Goal: Transaction & Acquisition: Book appointment/travel/reservation

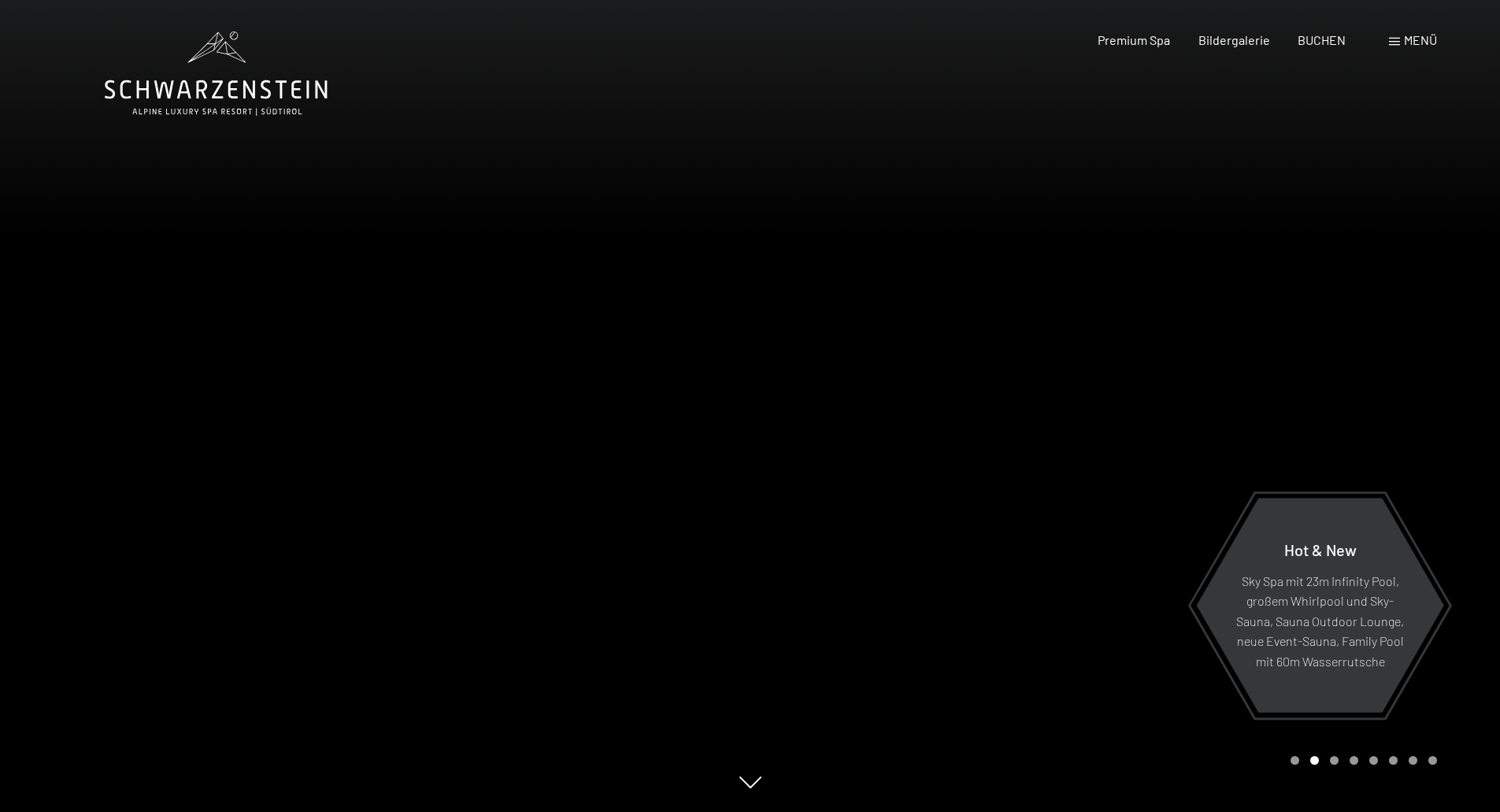
click at [1424, 36] on span "Menü" at bounding box center [1420, 40] width 33 height 15
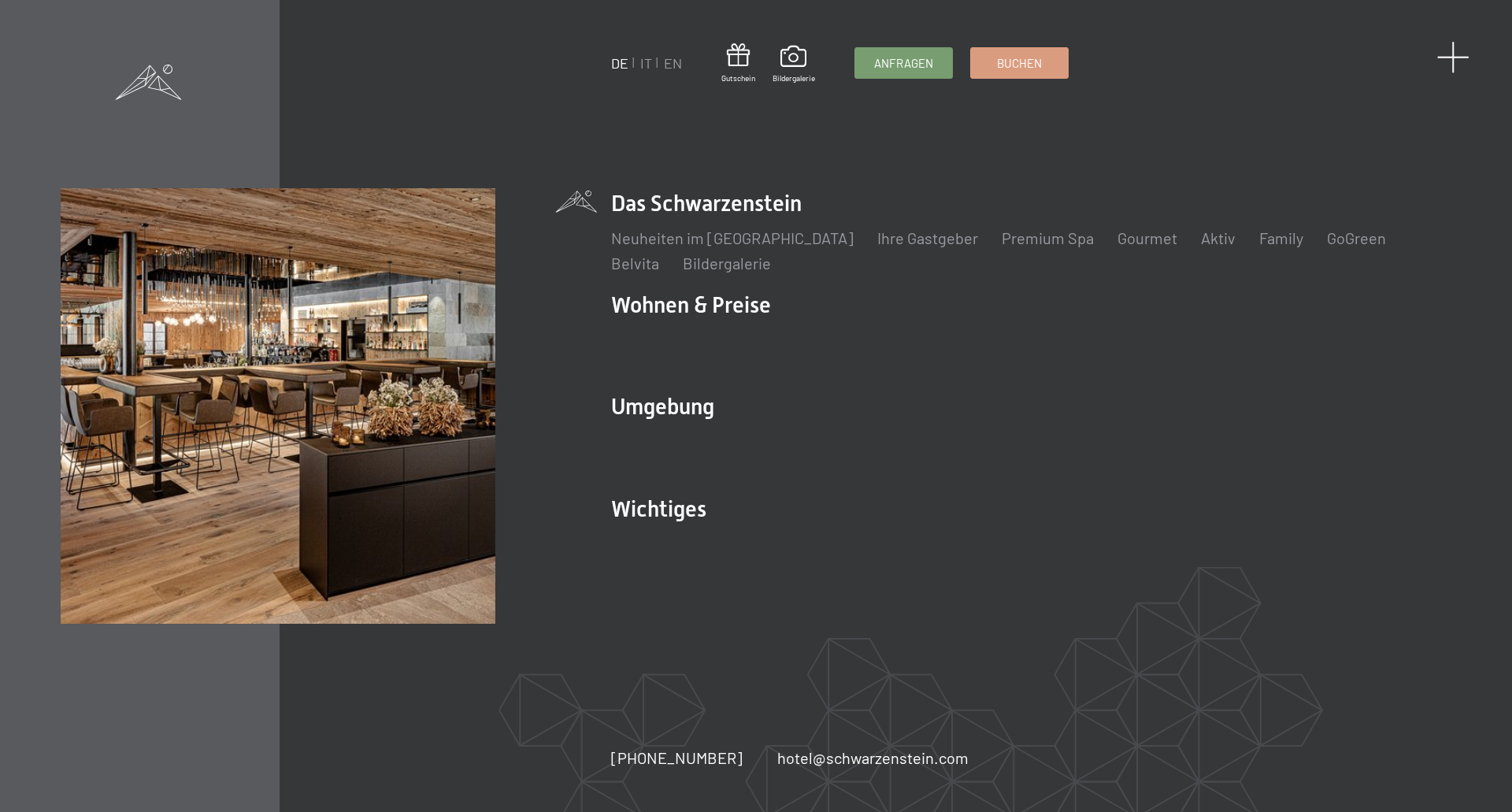
click at [1466, 64] on div "DE IT EN Gutschein Bildergalerie Anfragen Buchen DE IT EN Das Schwarzenstein Ne…" at bounding box center [756, 406] width 1512 height 812
click at [1448, 58] on span at bounding box center [1453, 57] width 33 height 33
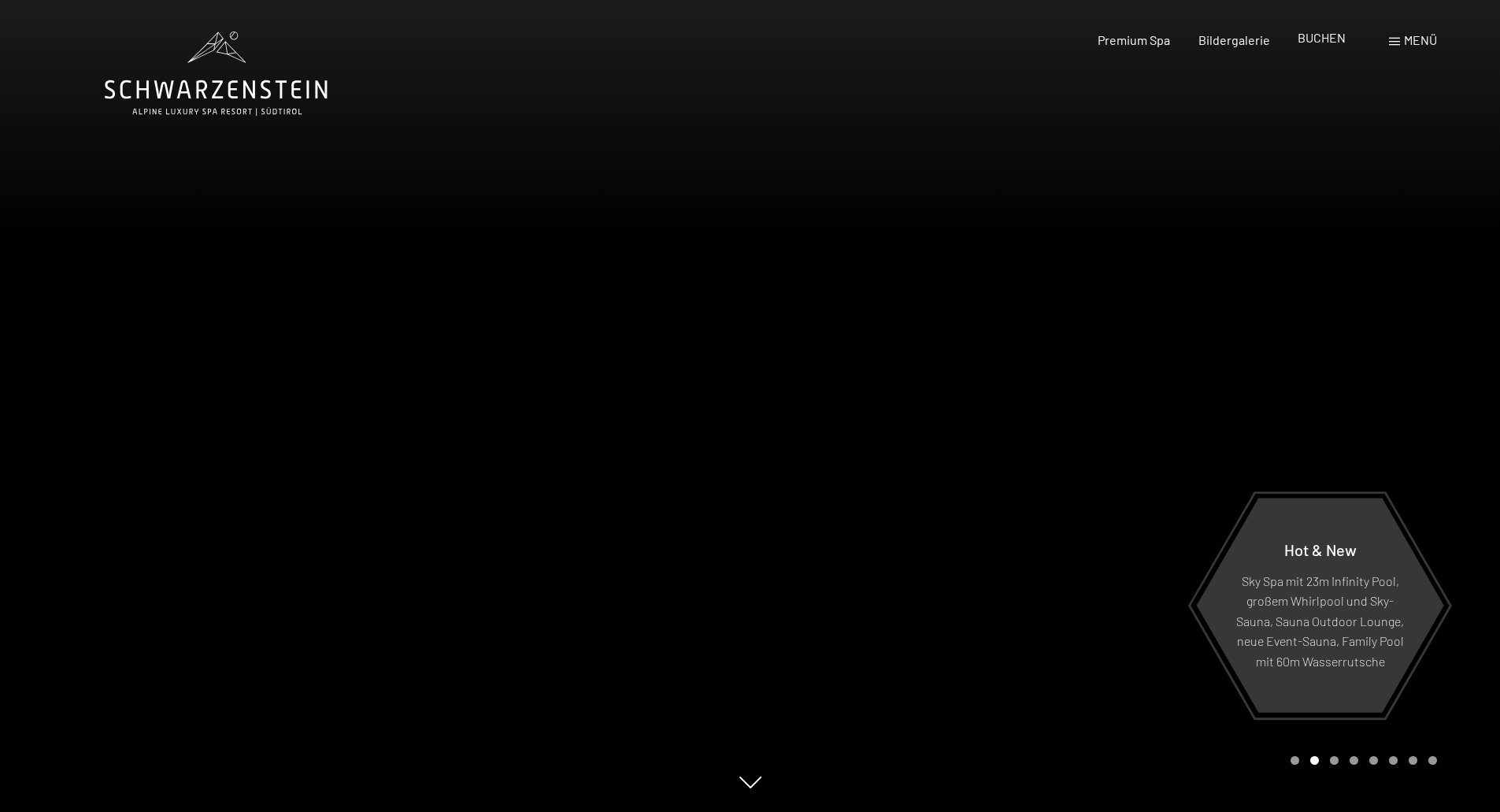
click at [1333, 36] on span "BUCHEN" at bounding box center [1321, 37] width 48 height 15
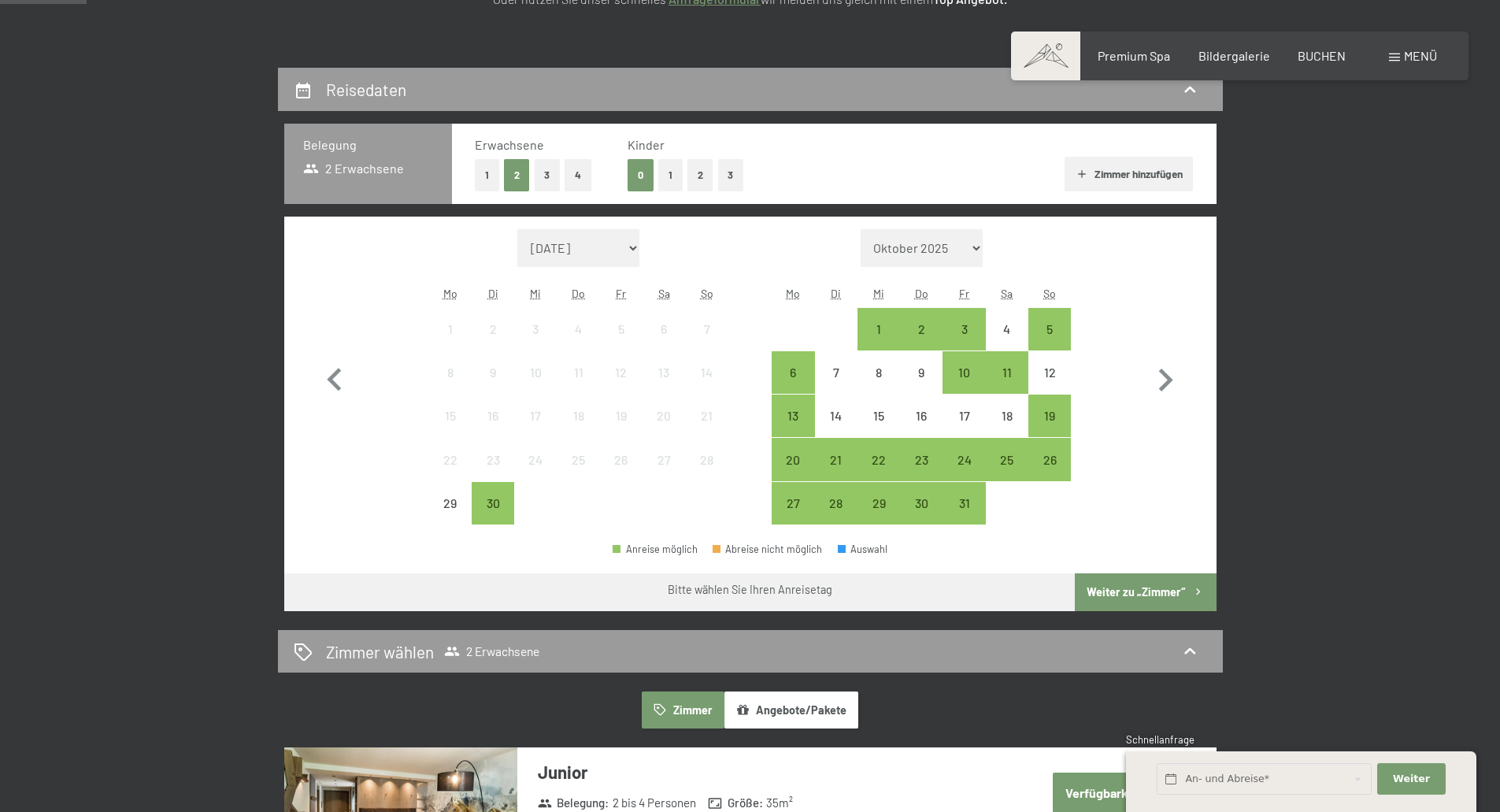
scroll to position [315, 0]
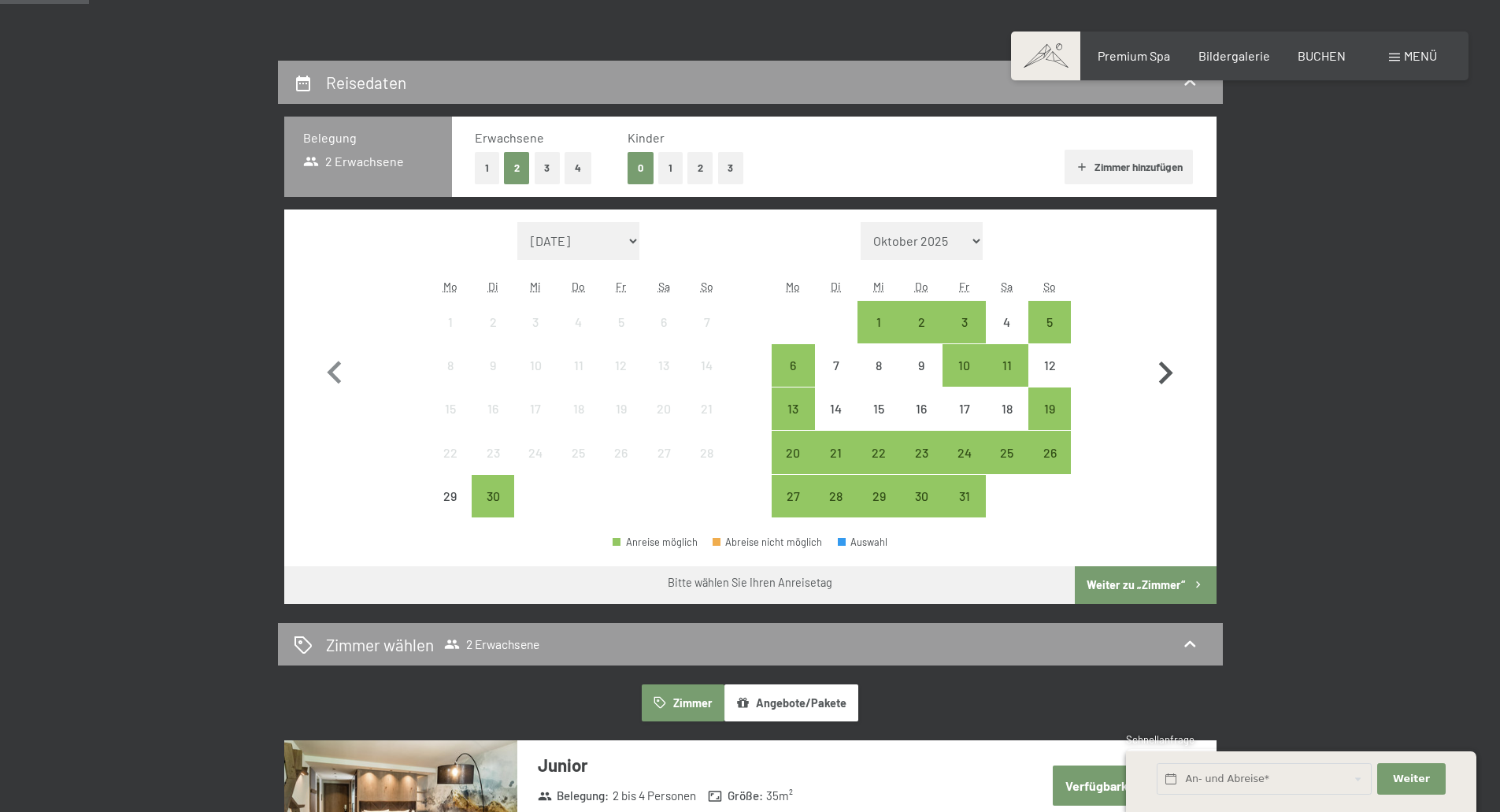
click at [1174, 374] on icon "button" at bounding box center [1165, 373] width 46 height 46
select select "2025-10-01"
select select "2025-11-01"
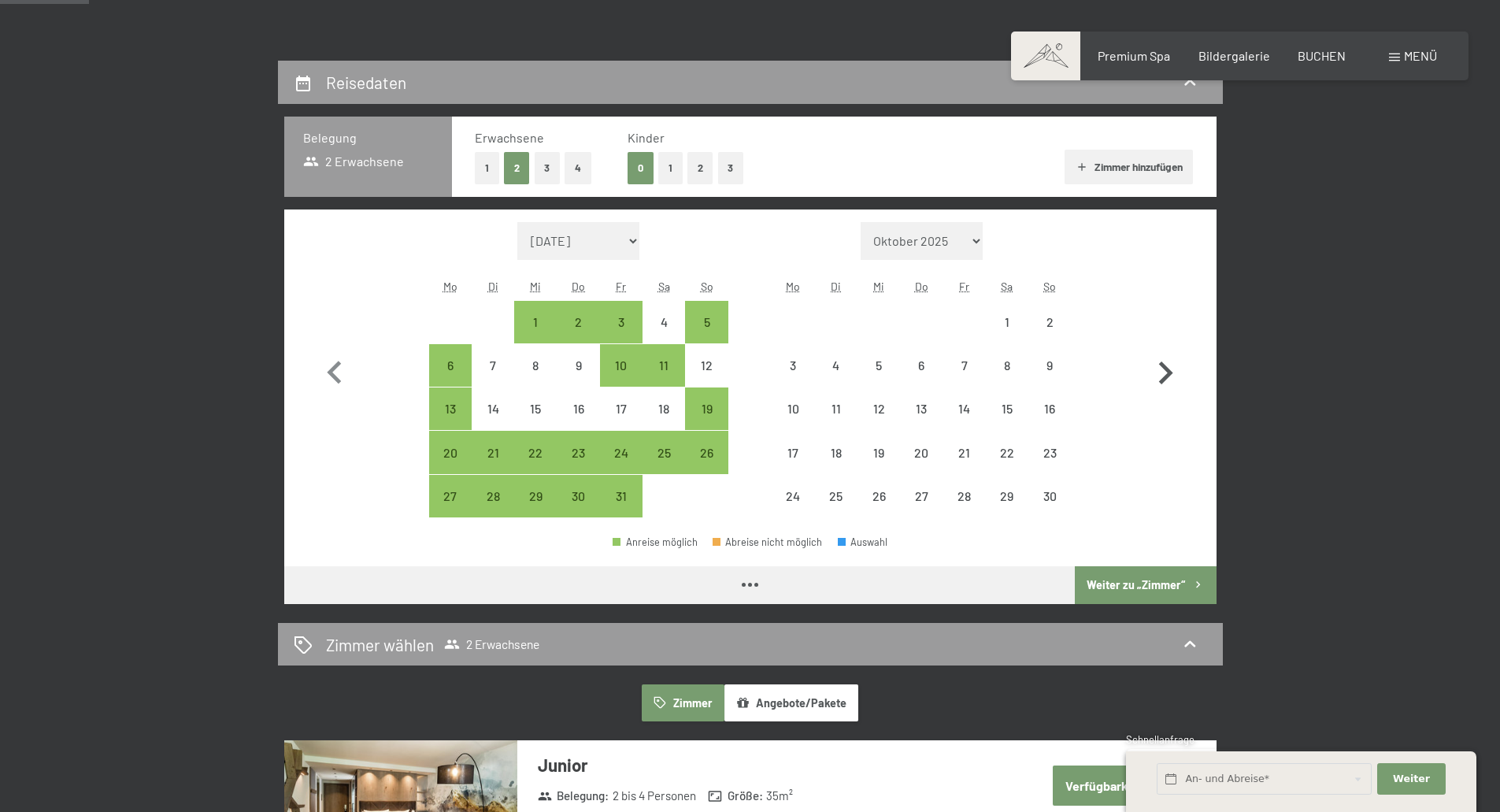
click at [1173, 372] on icon "button" at bounding box center [1165, 373] width 46 height 46
select select "2025-11-01"
select select "2025-12-01"
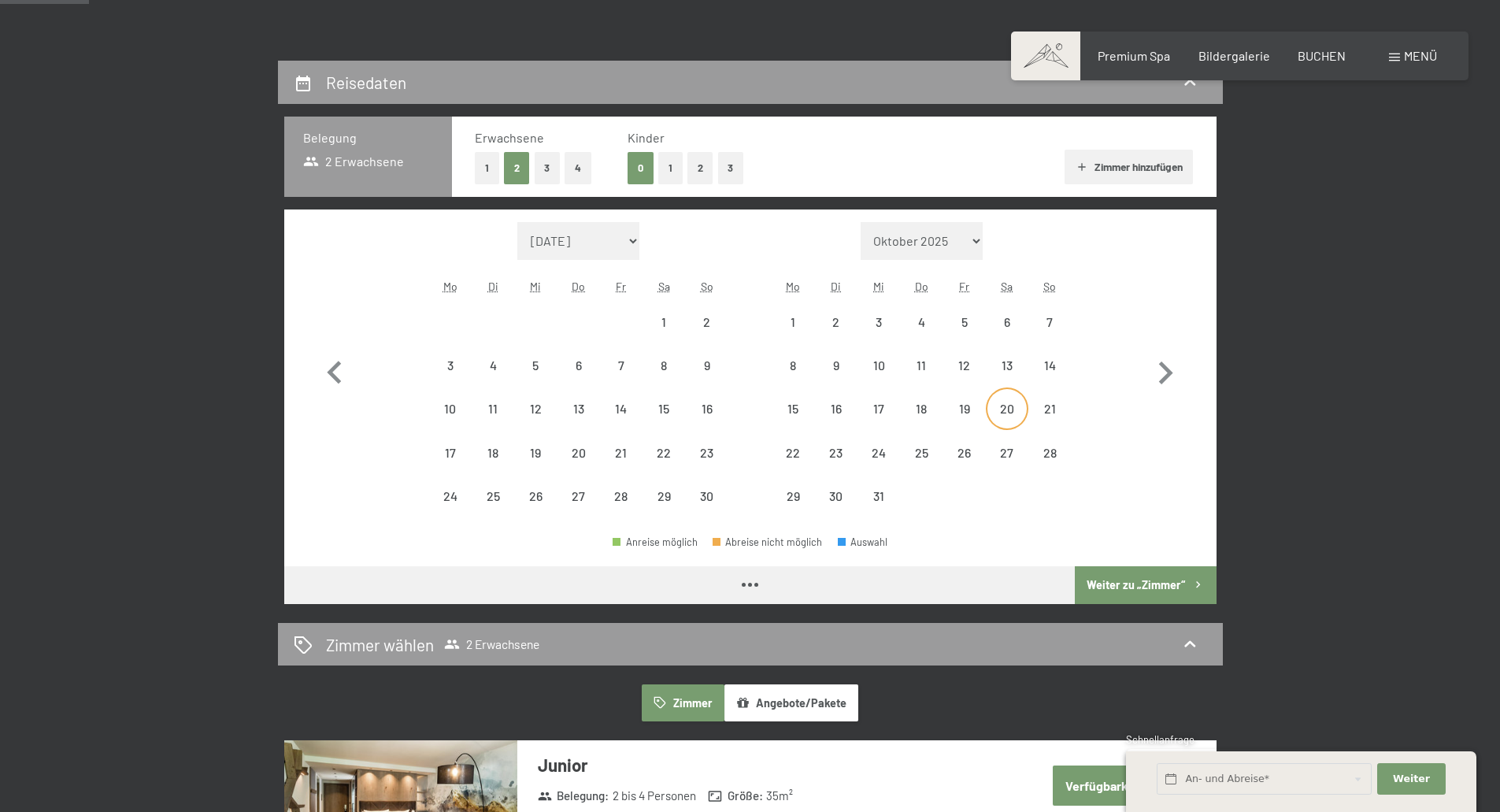
select select "2025-11-01"
select select "2025-12-01"
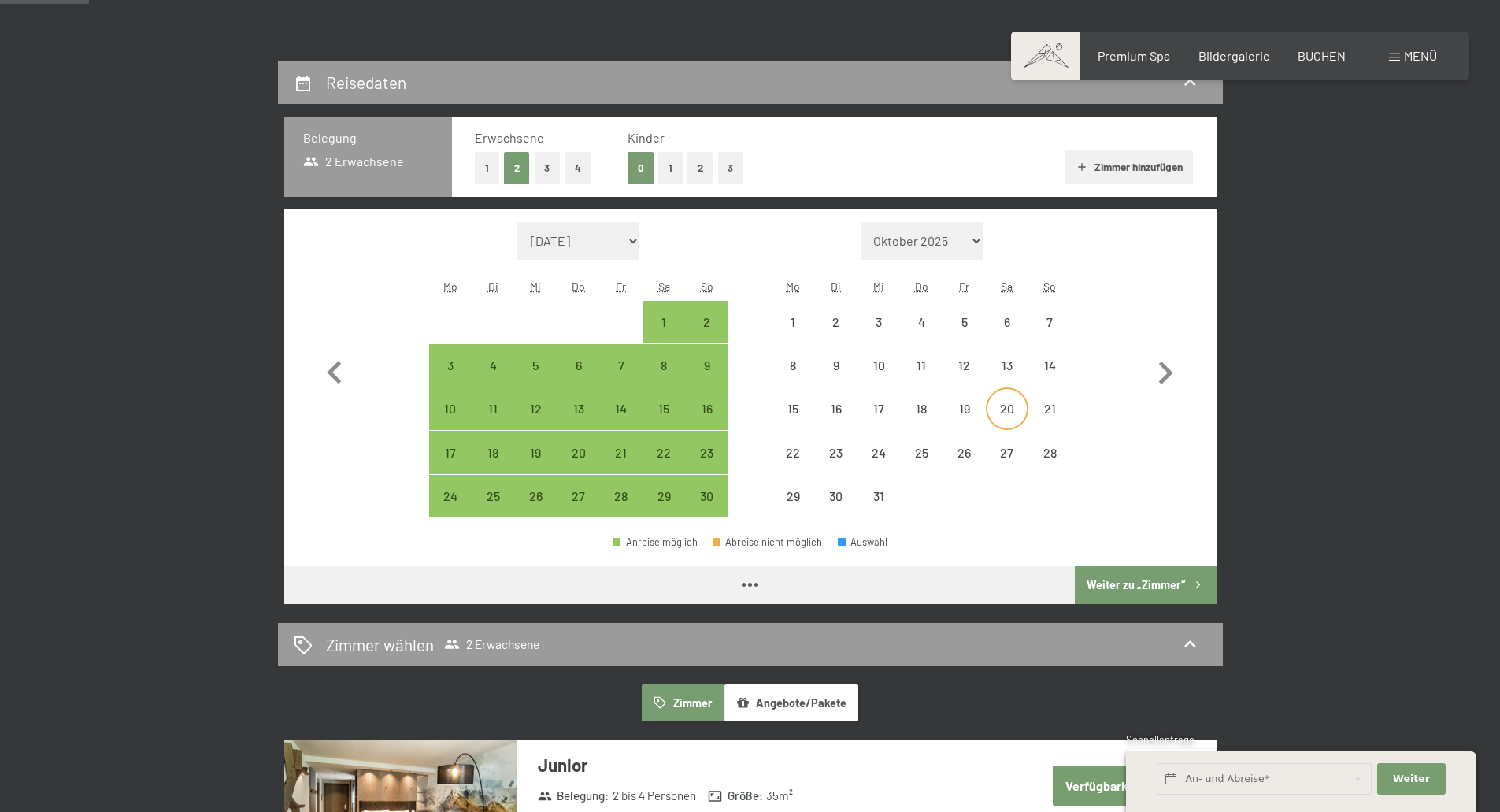
select select "2025-11-01"
select select "2025-12-01"
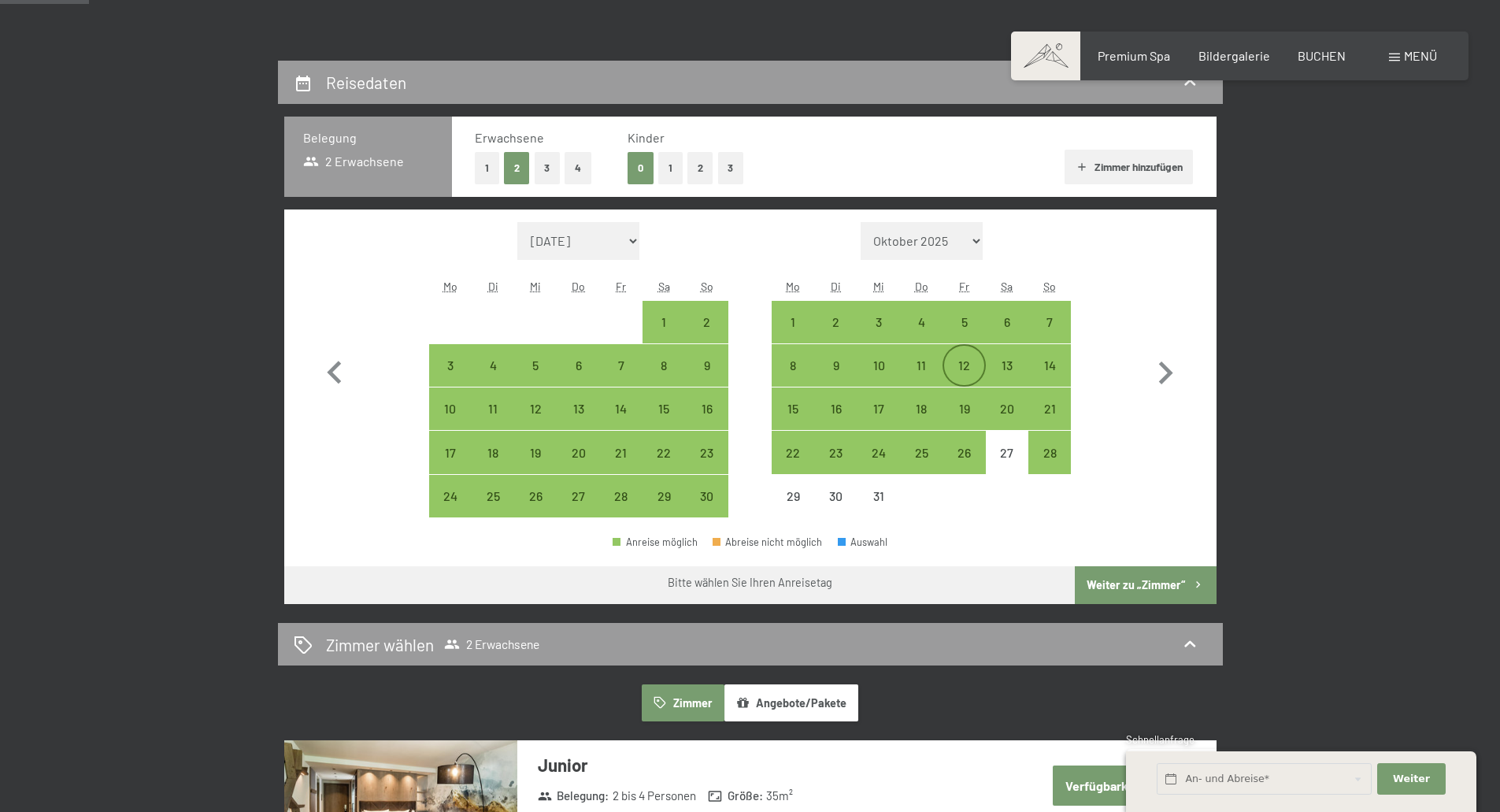
click at [972, 366] on div "12" at bounding box center [964, 378] width 39 height 39
select select "2025-11-01"
select select "2025-12-01"
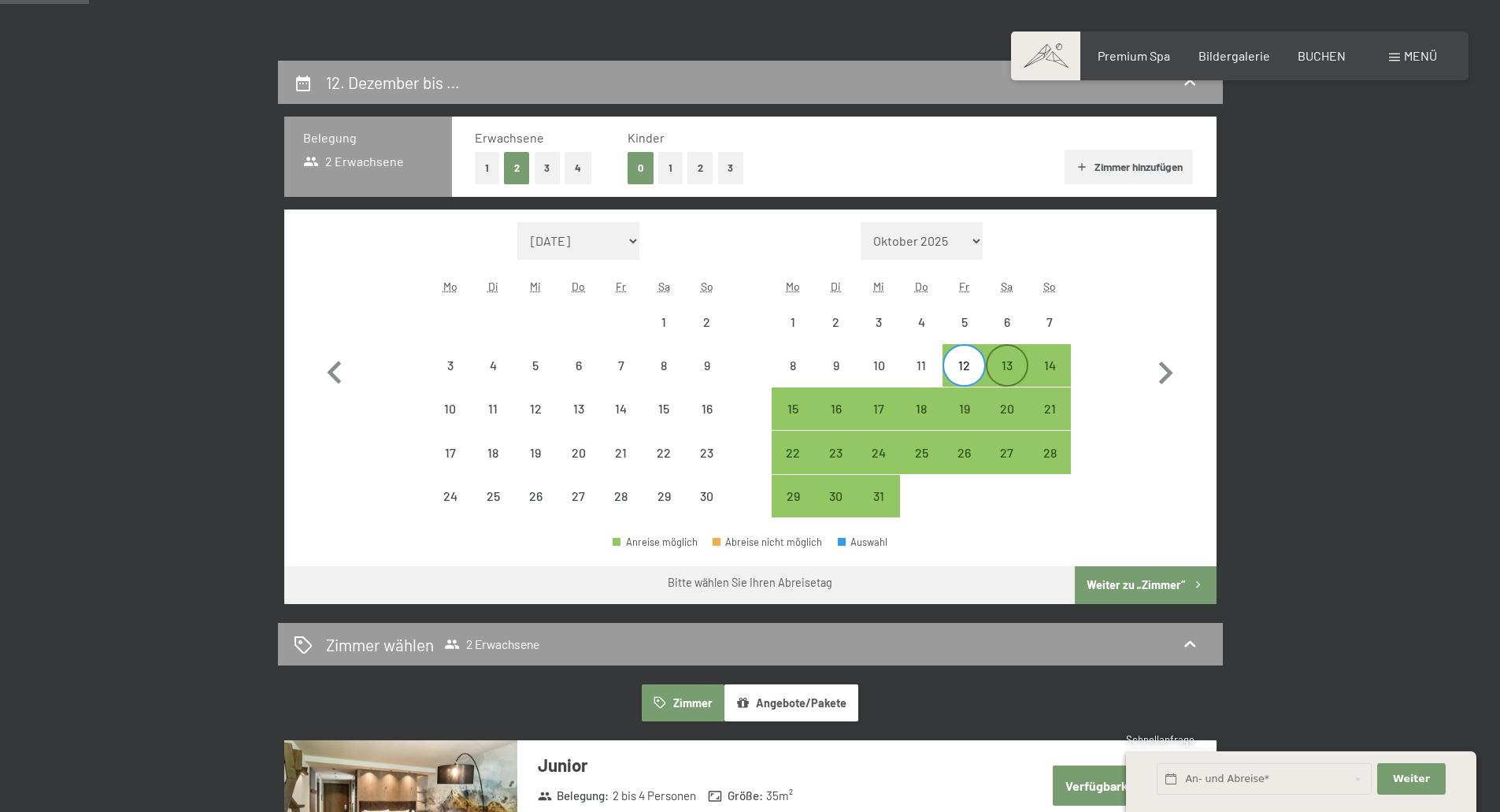
click at [1010, 367] on div "13" at bounding box center [1007, 378] width 39 height 39
select select "2025-11-01"
select select "2025-12-01"
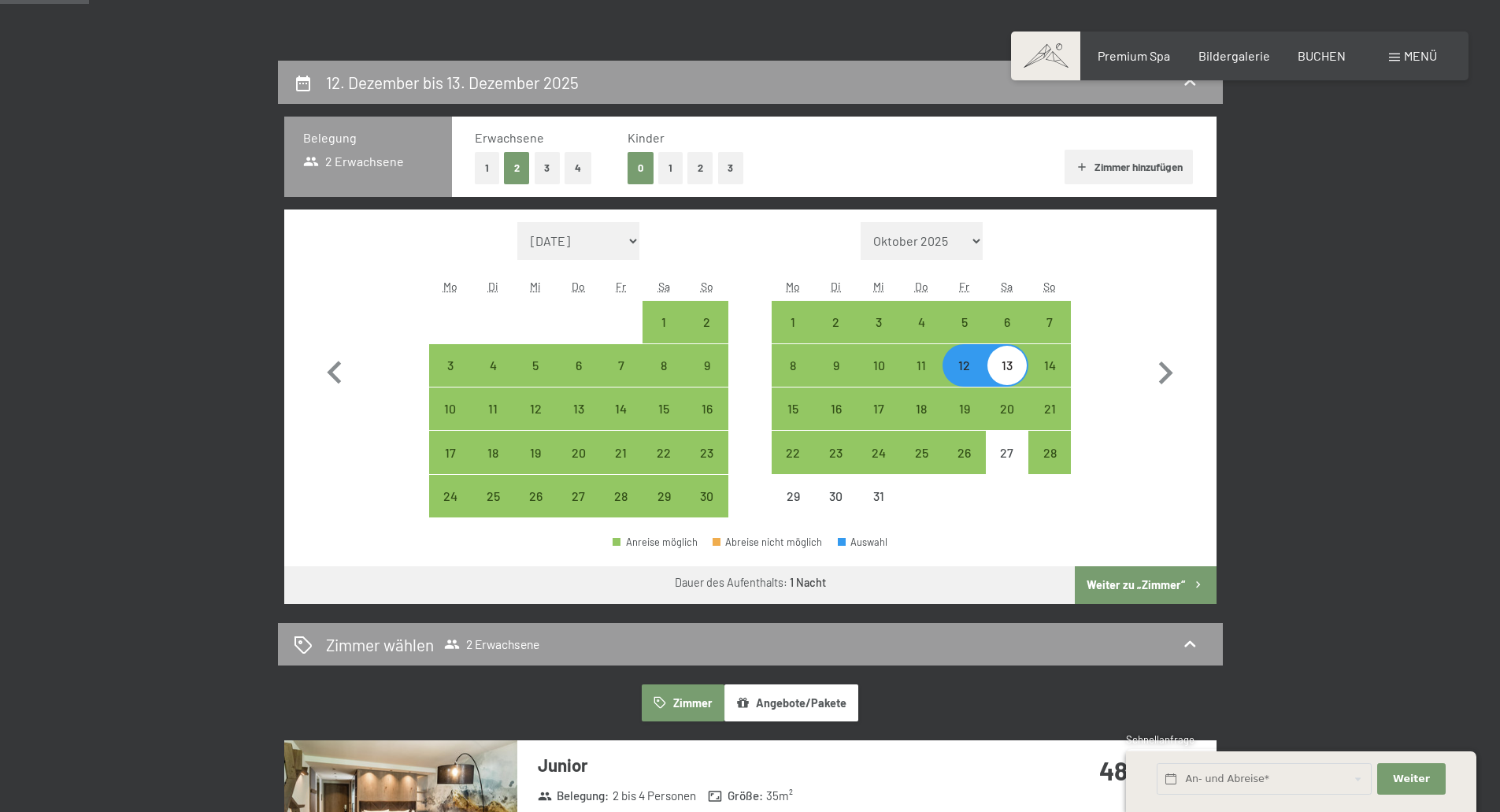
click at [1142, 582] on button "Weiter zu „Zimmer“" at bounding box center [1145, 585] width 141 height 37
select select "2025-11-01"
select select "2025-12-01"
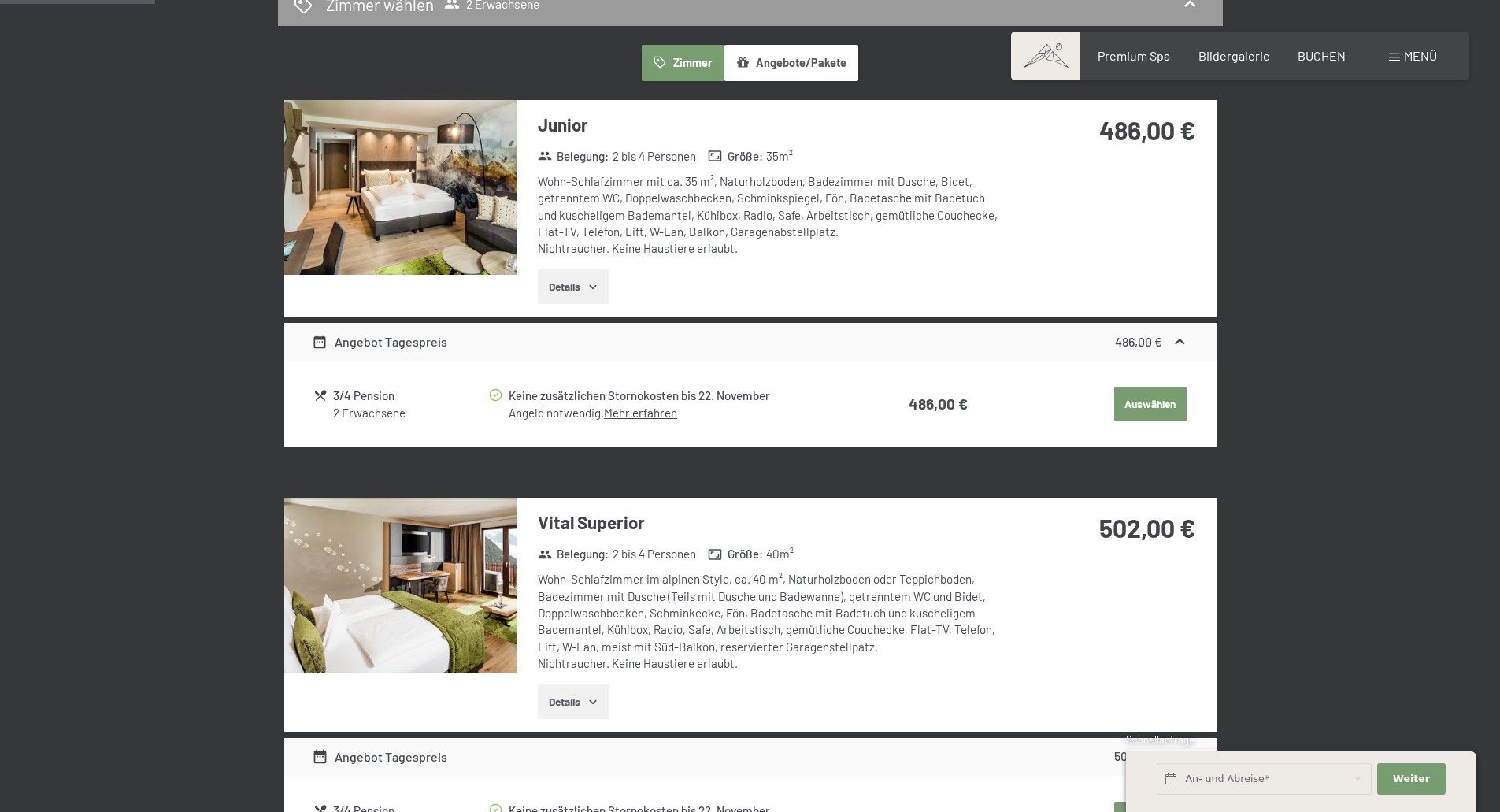
scroll to position [454, 0]
click at [593, 293] on icon "button" at bounding box center [593, 287] width 12 height 12
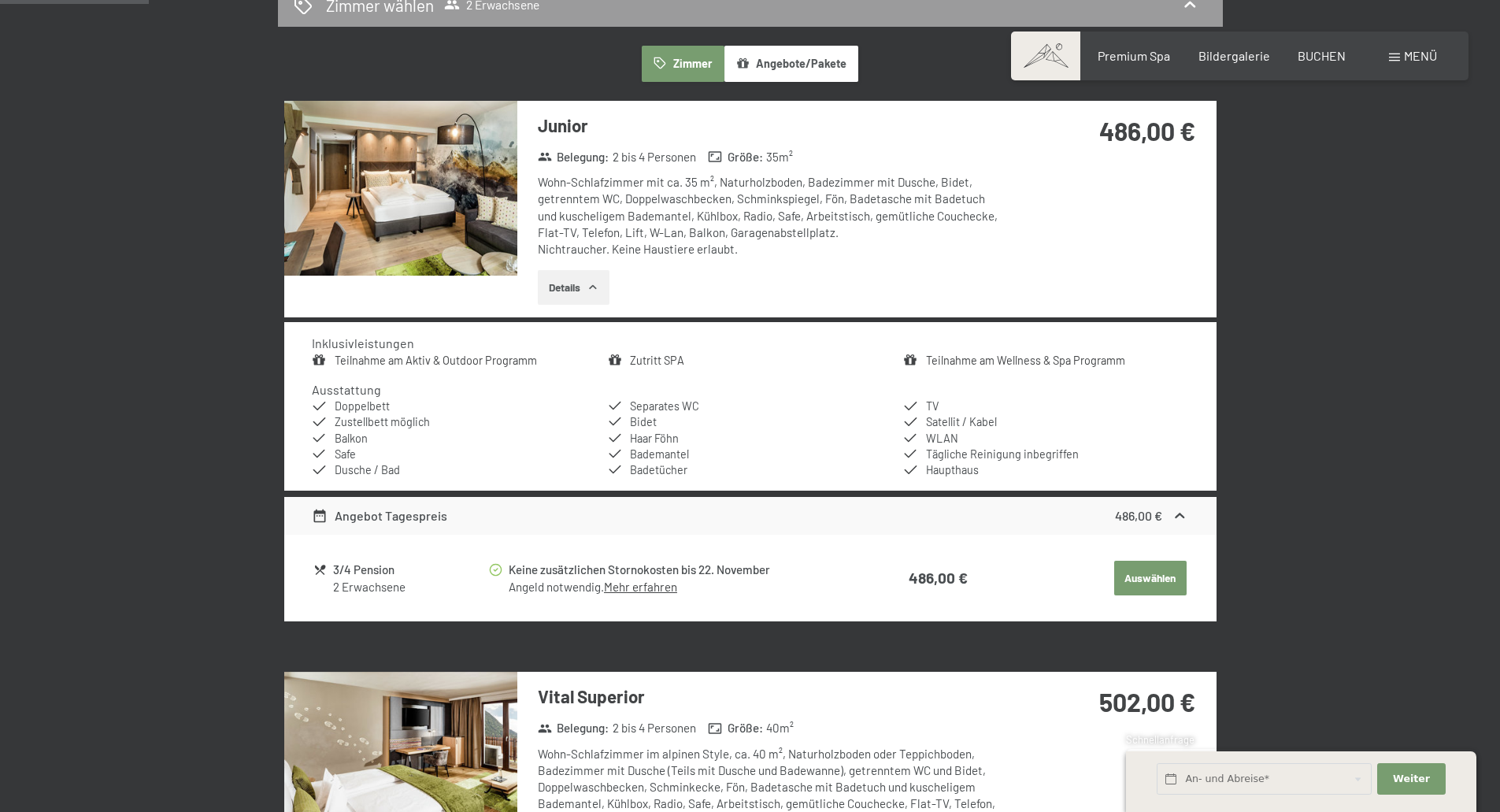
click at [1146, 569] on button "Auswählen" at bounding box center [1150, 577] width 73 height 35
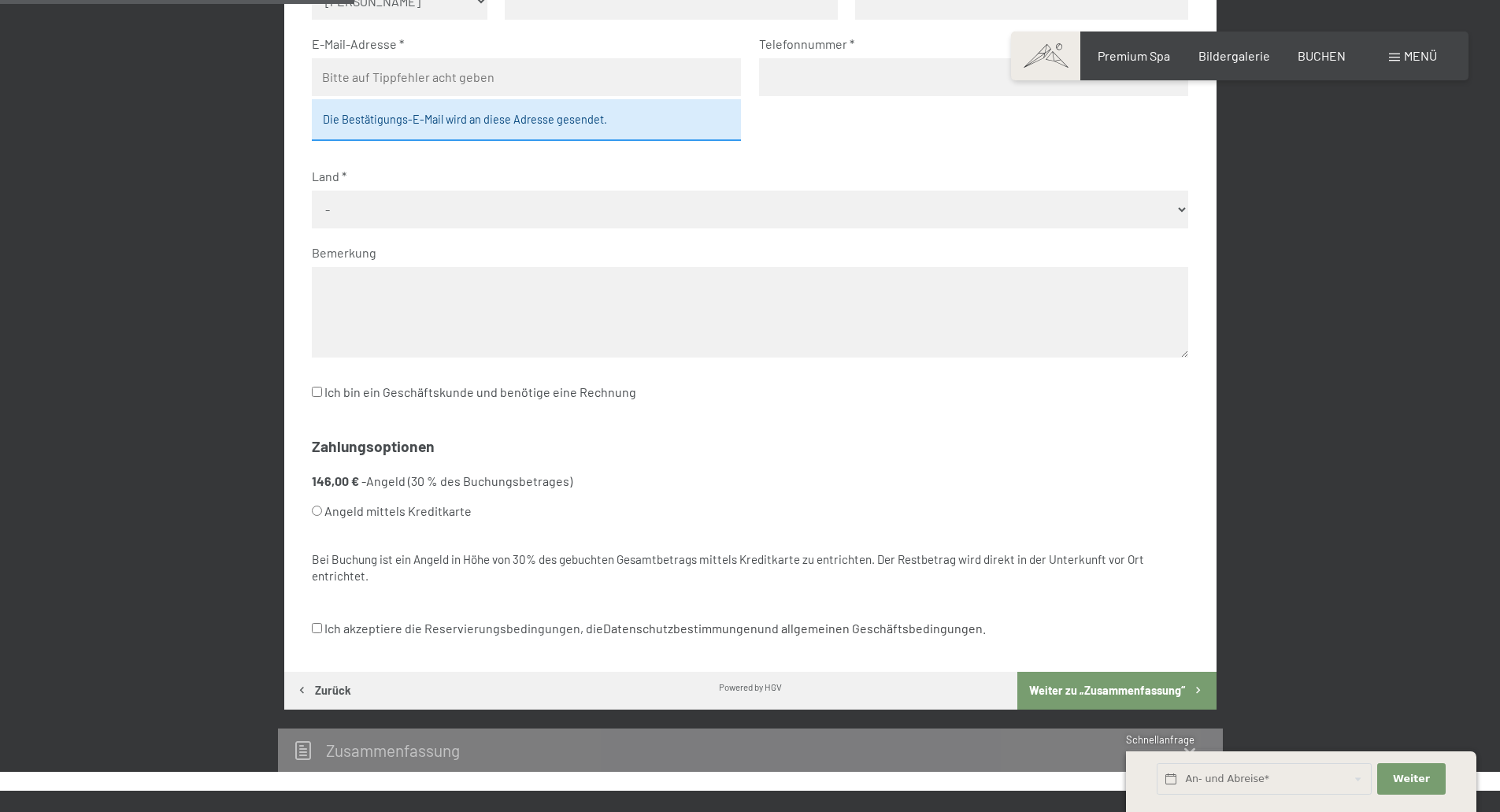
scroll to position [927, 0]
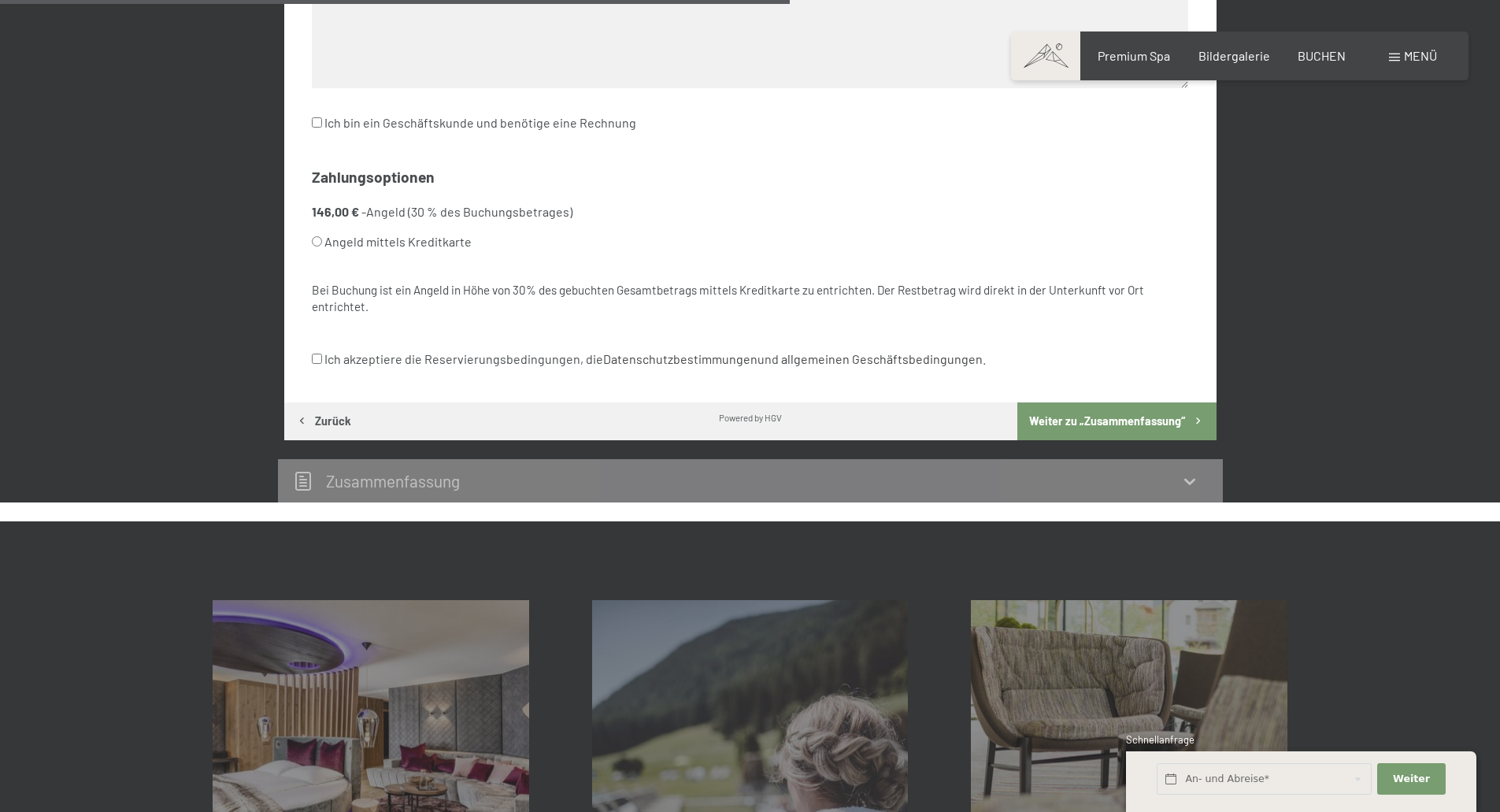
click at [1043, 418] on button "Weiter zu „Zusammen­fassung“" at bounding box center [1117, 421] width 198 height 37
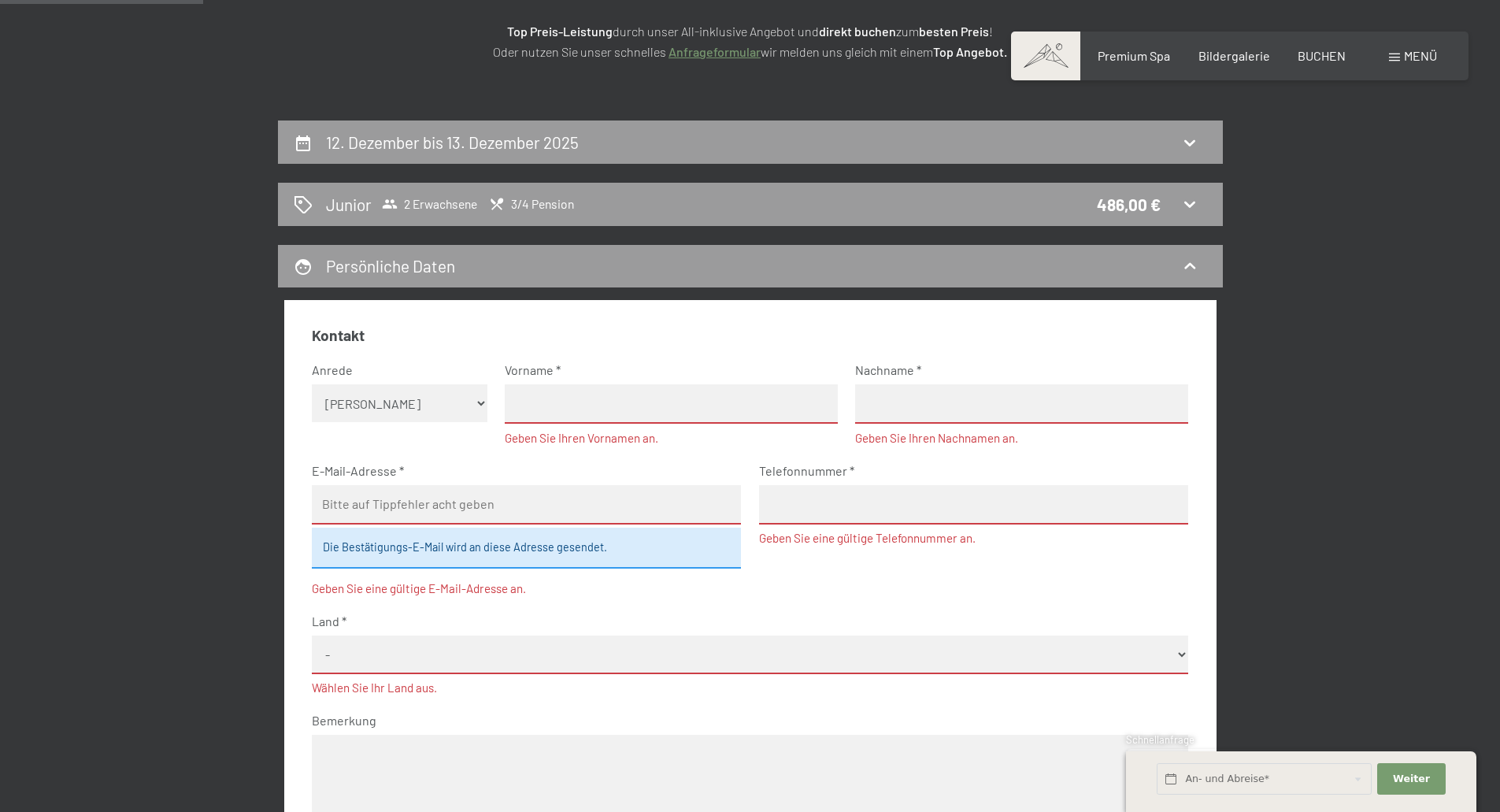
scroll to position [253, 0]
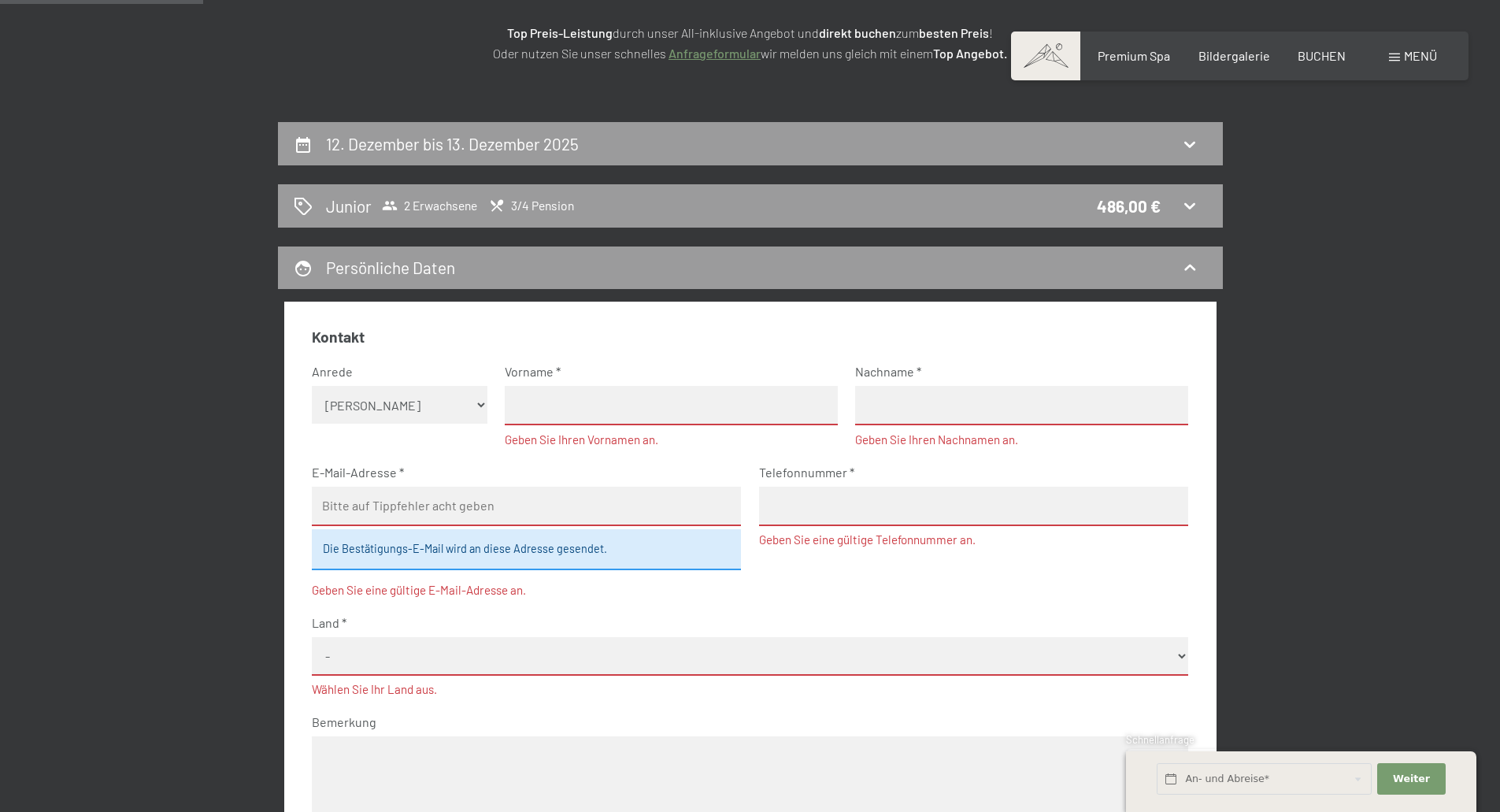
click at [586, 397] on input "text" at bounding box center [671, 406] width 333 height 39
click at [542, 201] on span "3/4 Pension" at bounding box center [531, 205] width 85 height 16
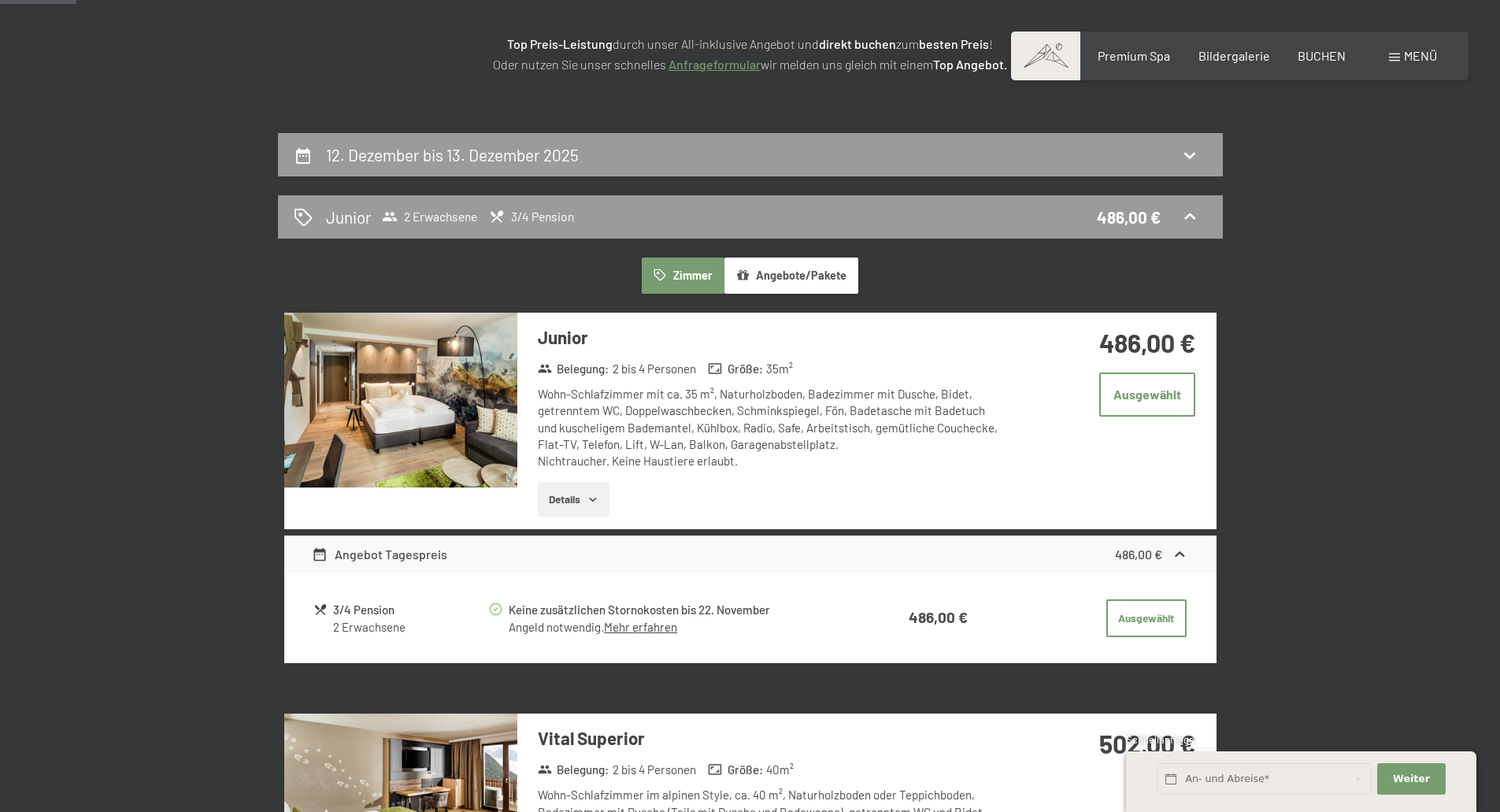
scroll to position [218, 0]
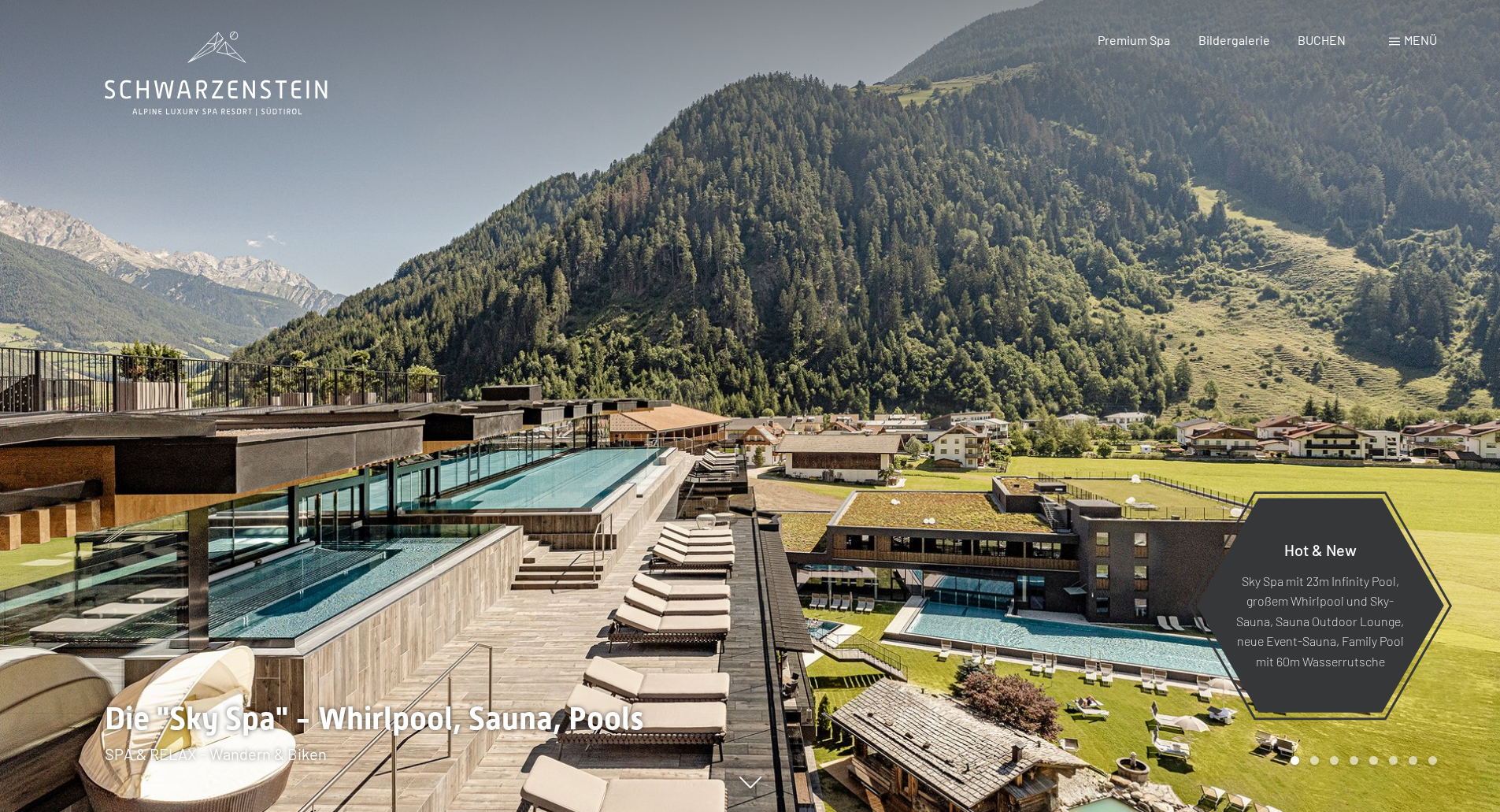
click at [1400, 44] on div "Menü" at bounding box center [1412, 40] width 48 height 18
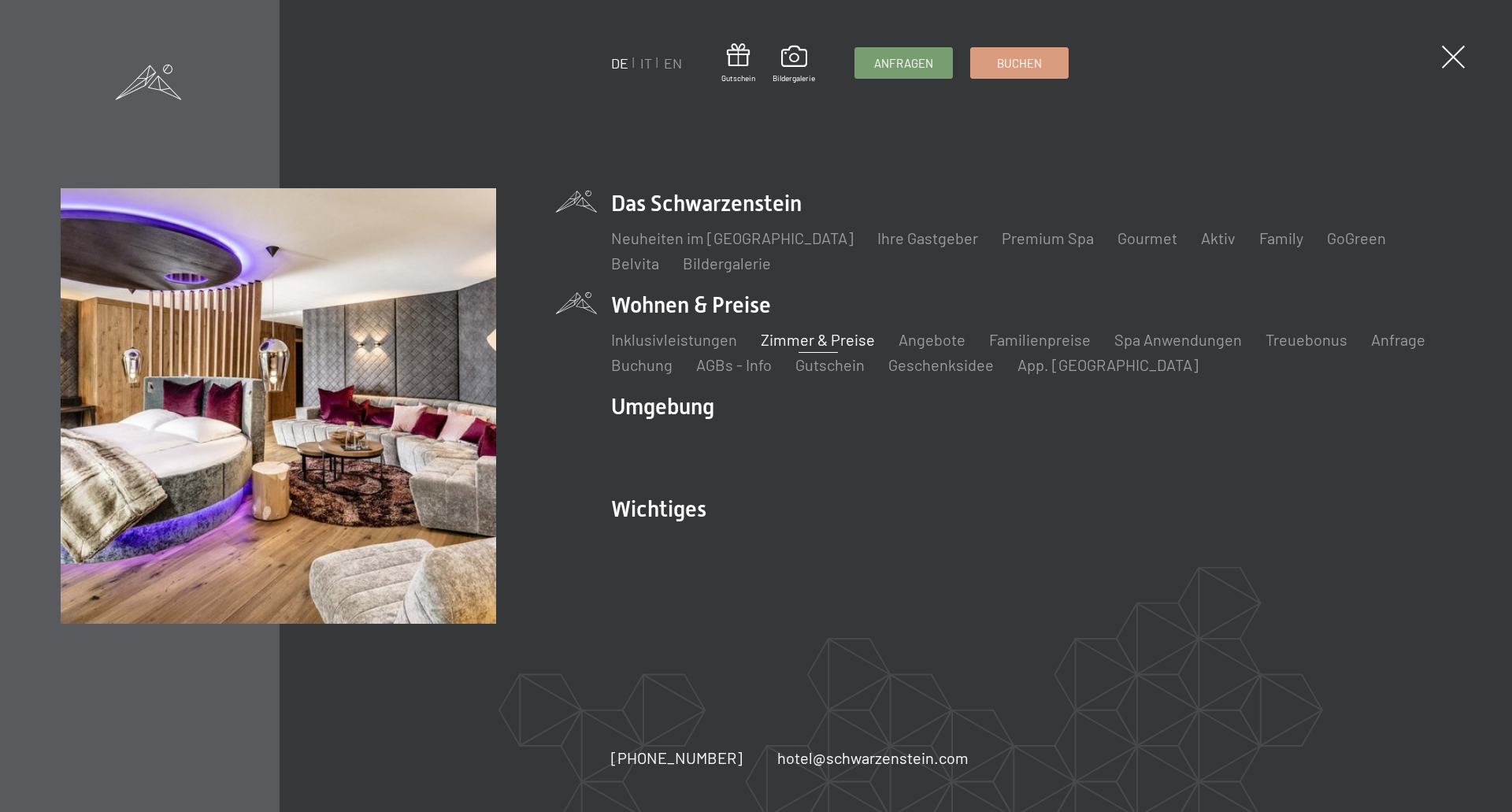
click at [791, 340] on link "Zimmer & Preise" at bounding box center [818, 339] width 114 height 19
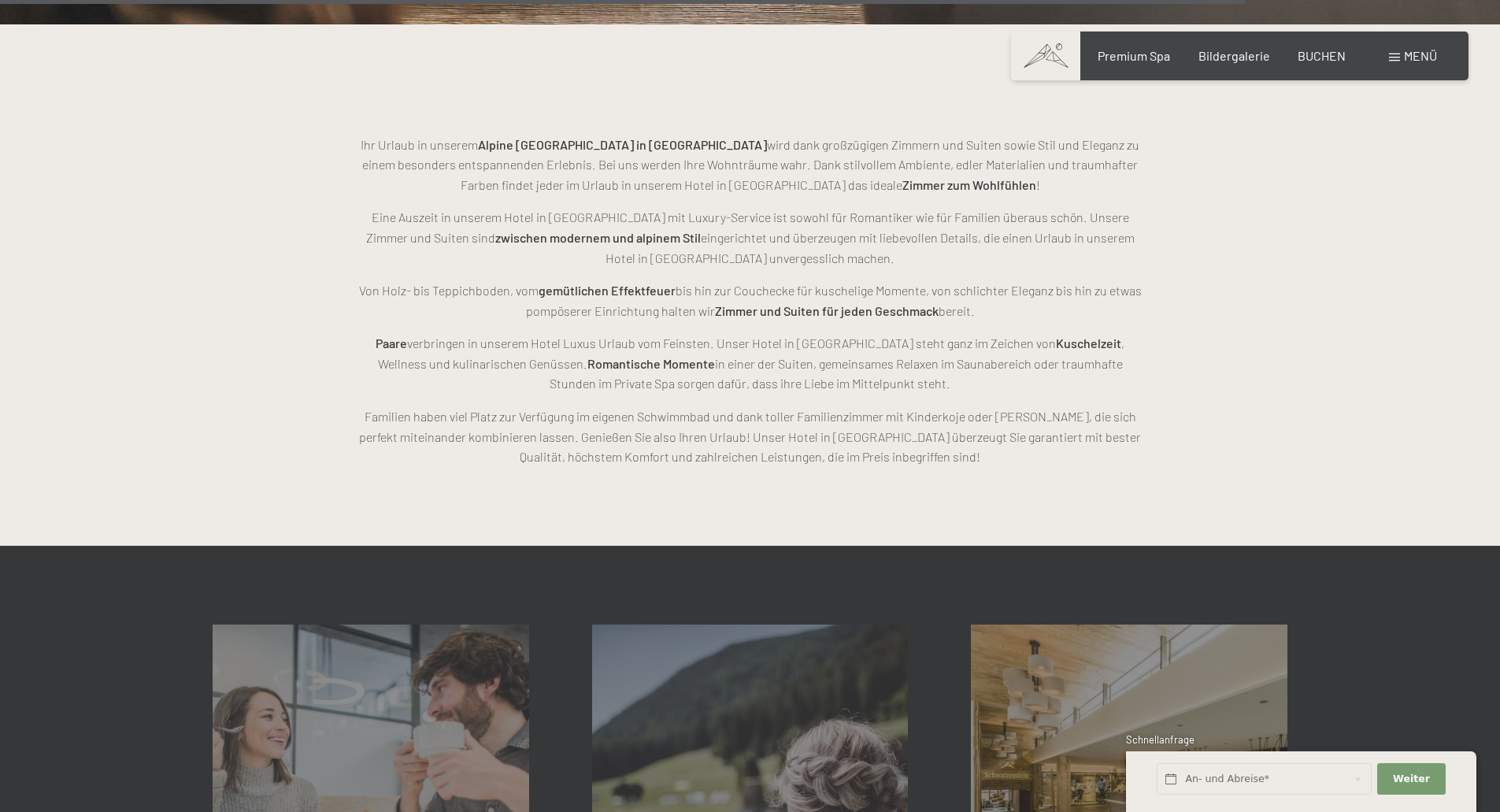
scroll to position [4723, 0]
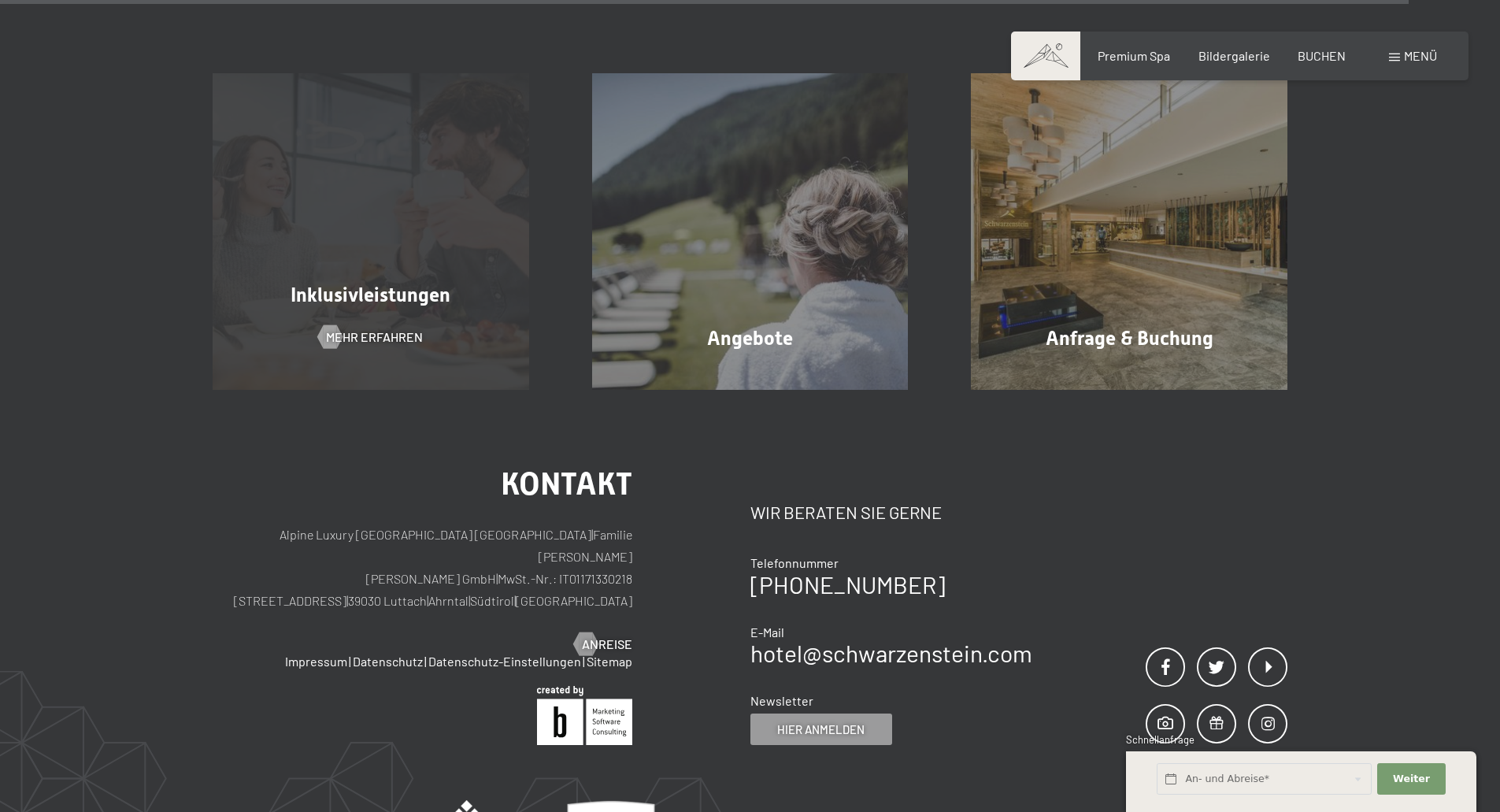
click at [368, 289] on span "Inklusivleistungen" at bounding box center [370, 294] width 160 height 22
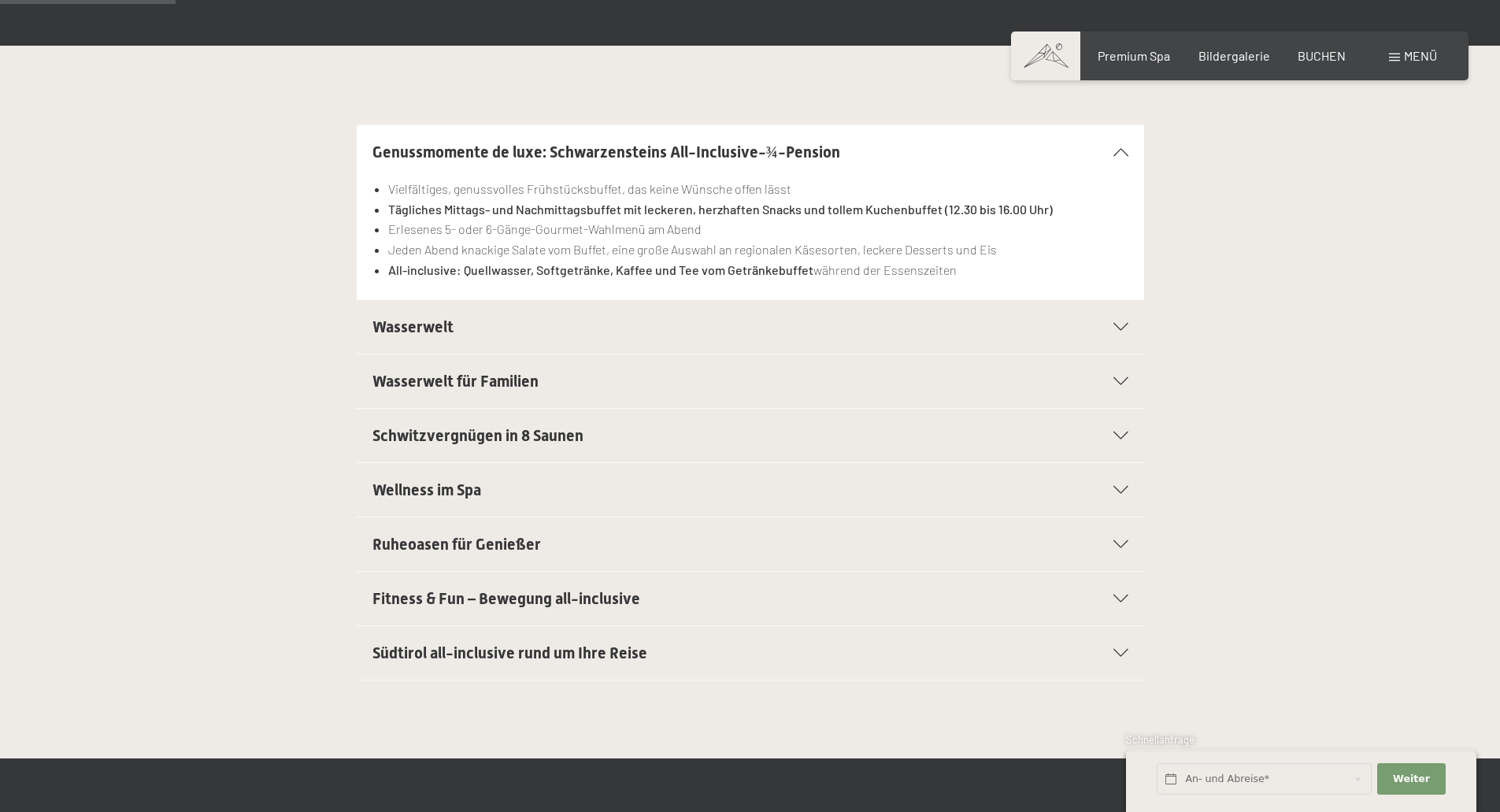
scroll to position [393, 0]
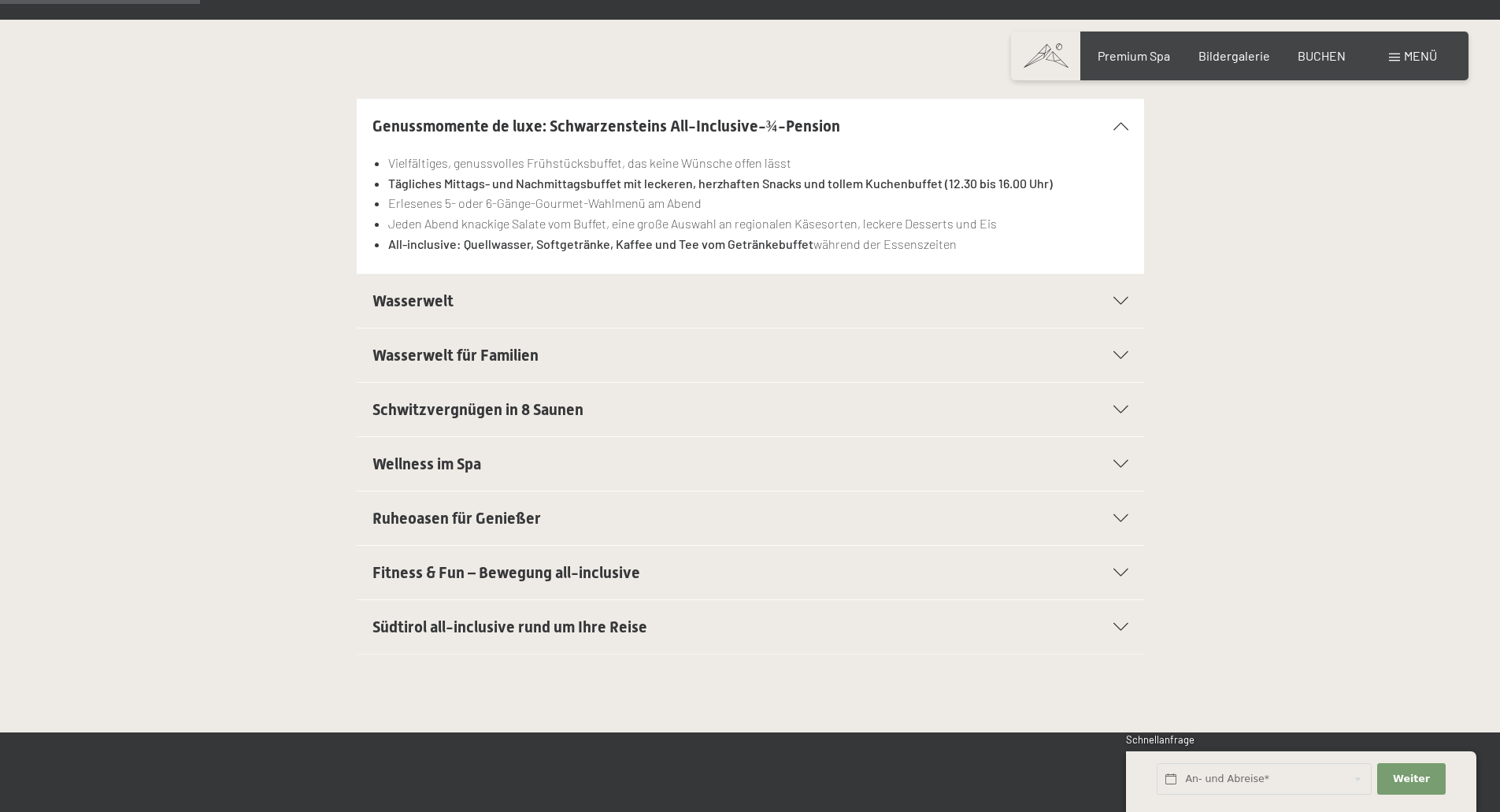
click at [556, 628] on span "Südtirol all-inclusive rund um Ihre Reise" at bounding box center [510, 627] width 275 height 19
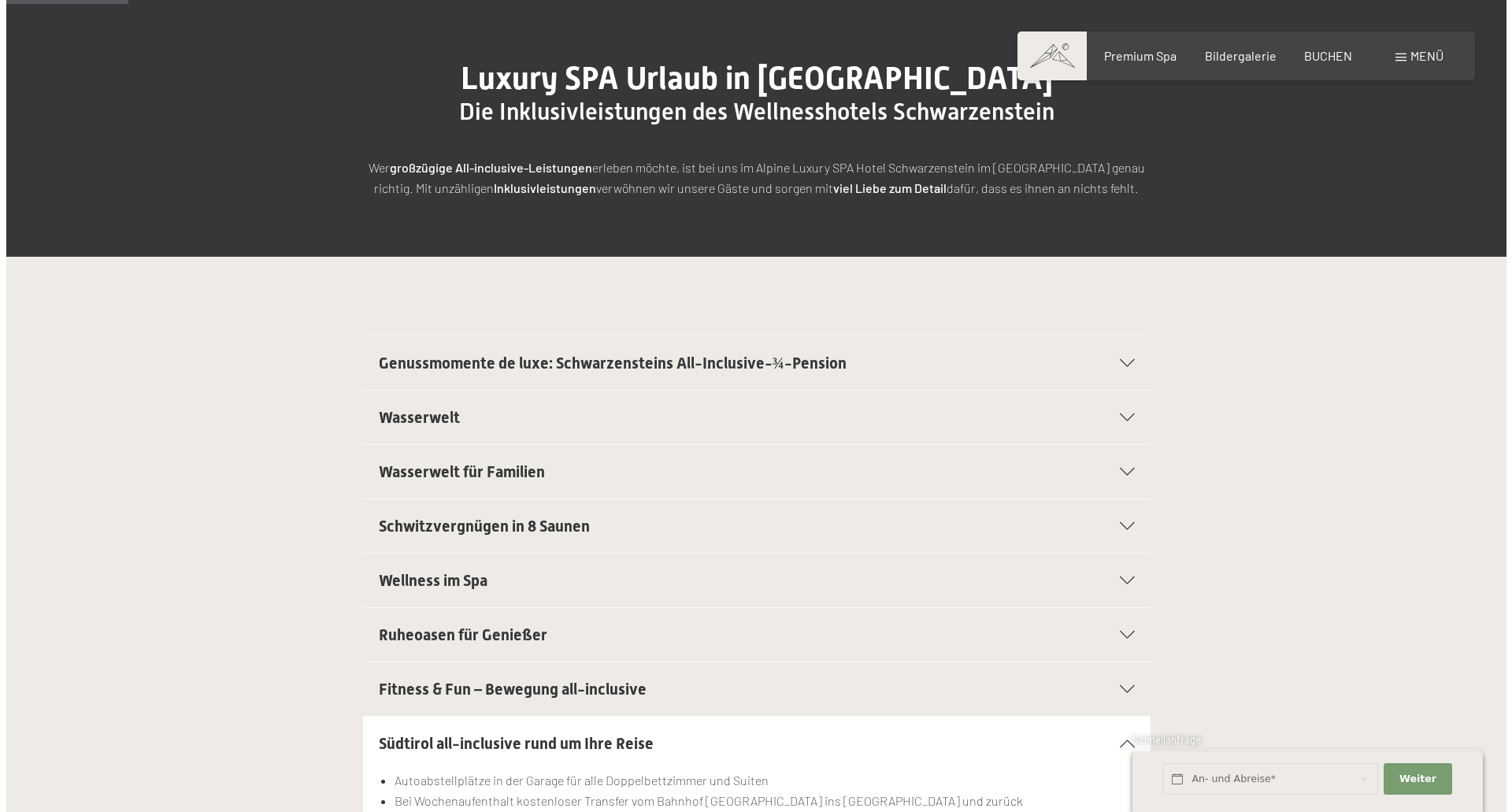
scroll to position [0, 0]
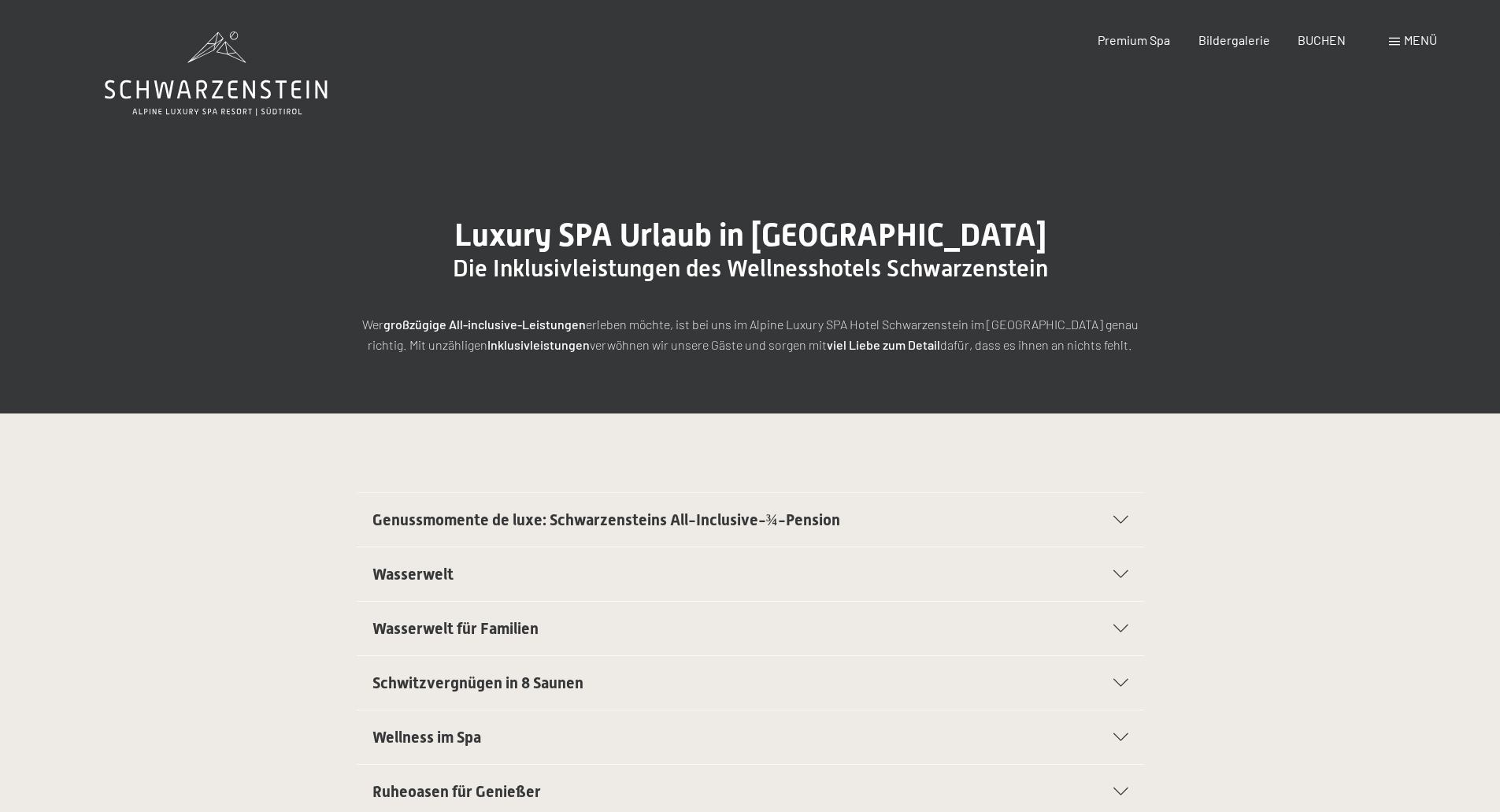
click at [1398, 39] on span at bounding box center [1394, 41] width 11 height 7
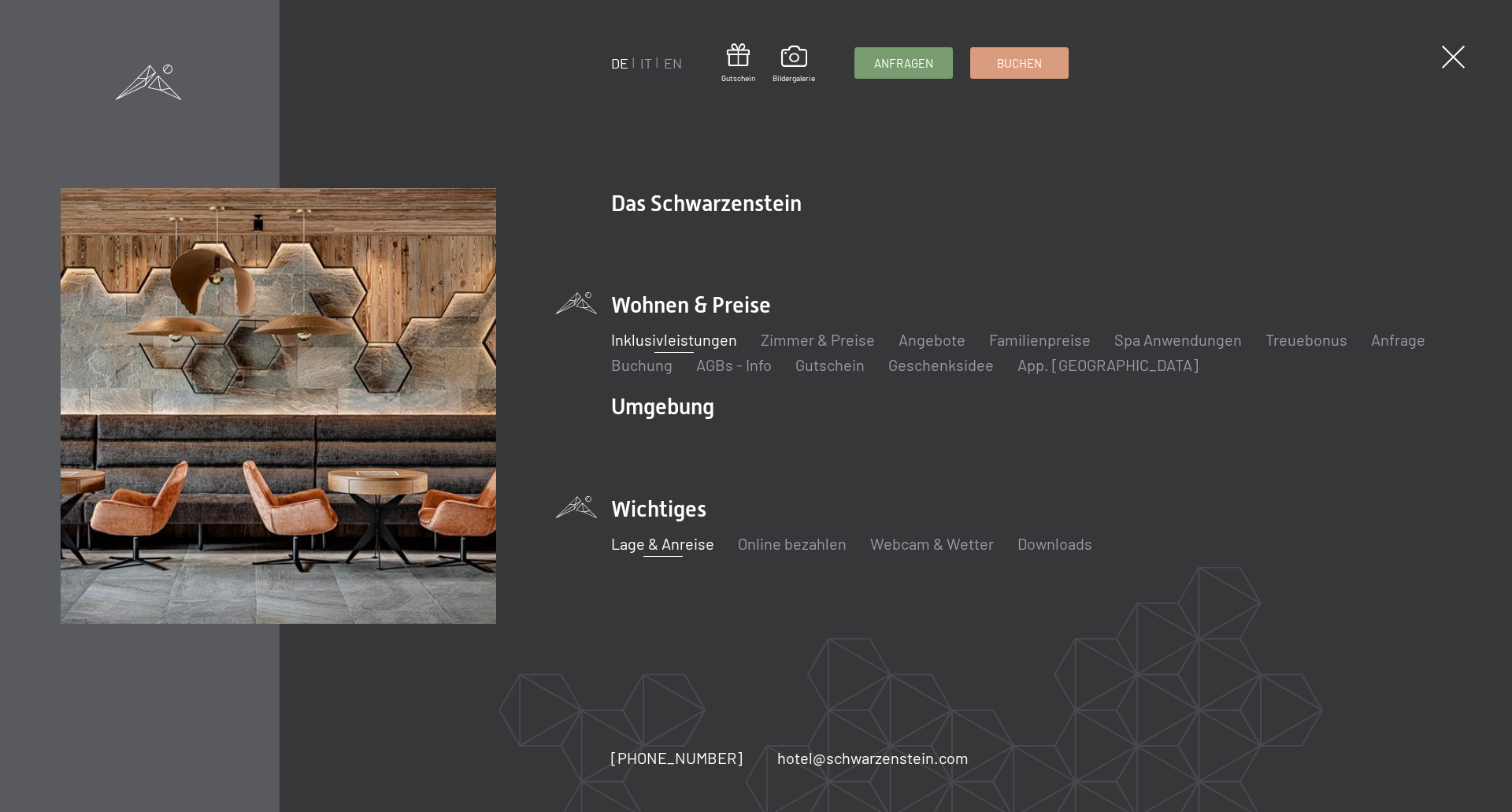
click at [690, 546] on link "Lage & Anreise" at bounding box center [663, 543] width 103 height 19
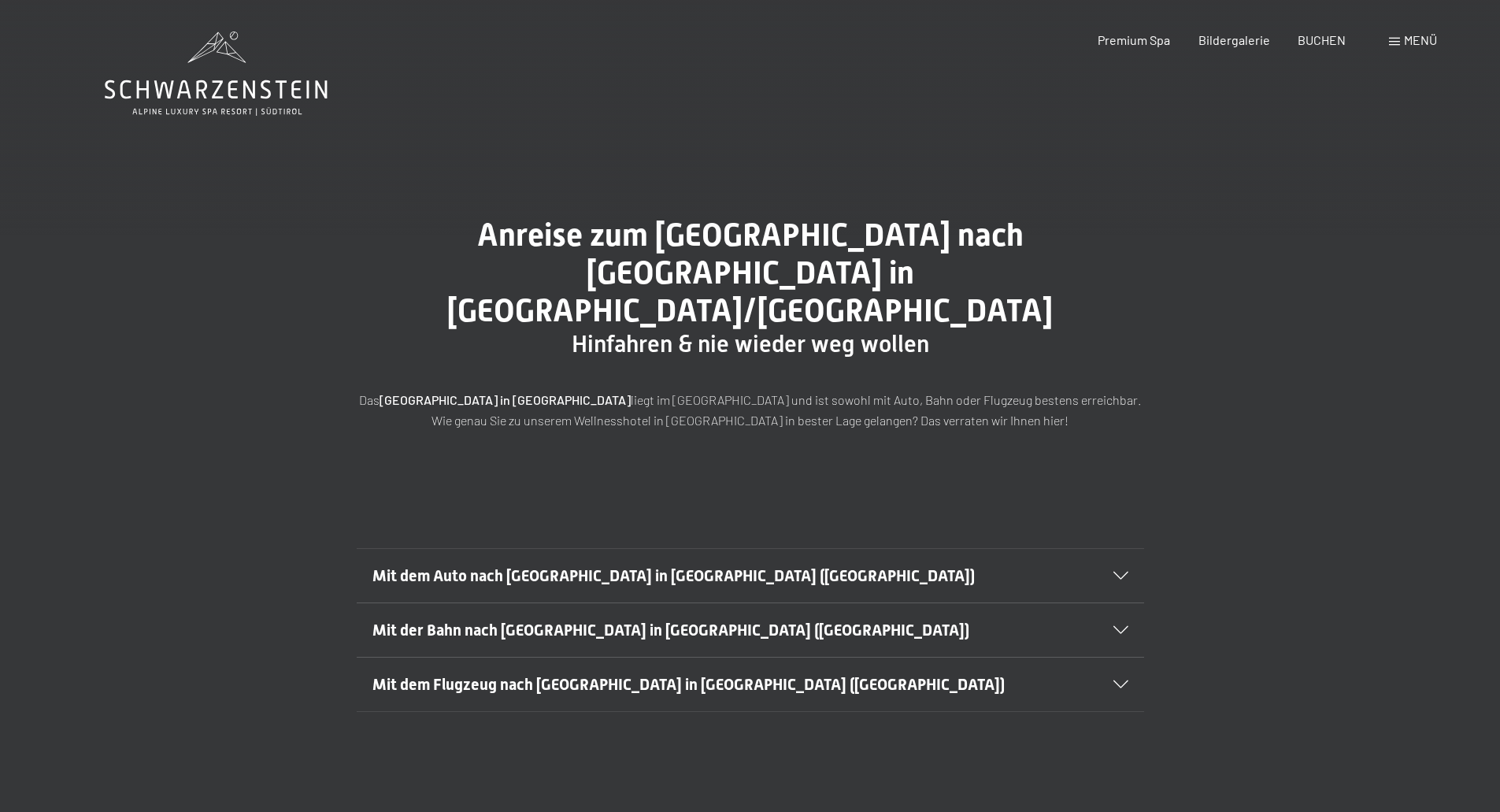
click at [437, 548] on div "Mit dem Auto nach Luttach in Südtirol (Italien)" at bounding box center [750, 575] width 756 height 53
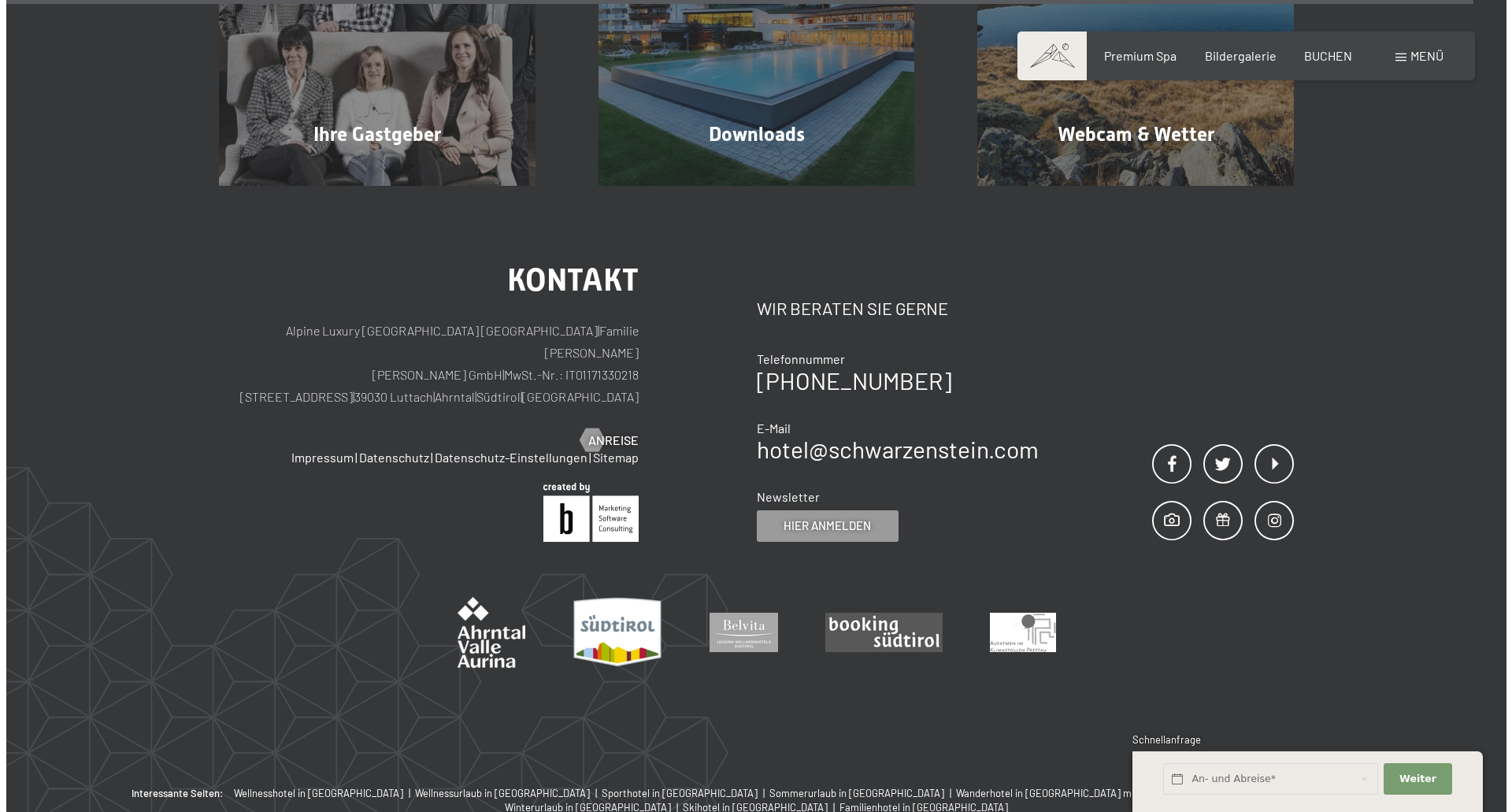
scroll to position [1984, 0]
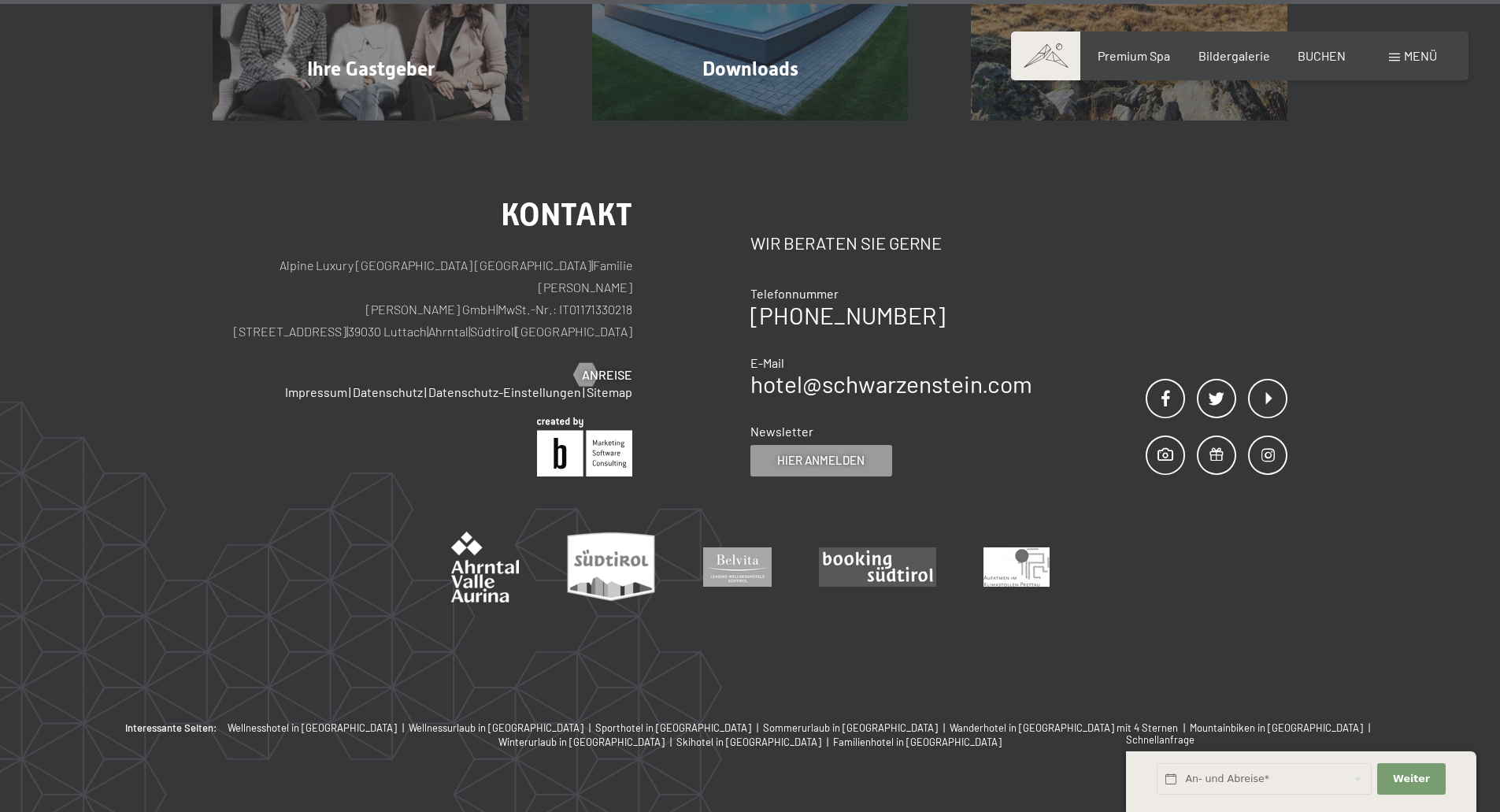
click at [1396, 58] on span at bounding box center [1394, 57] width 11 height 7
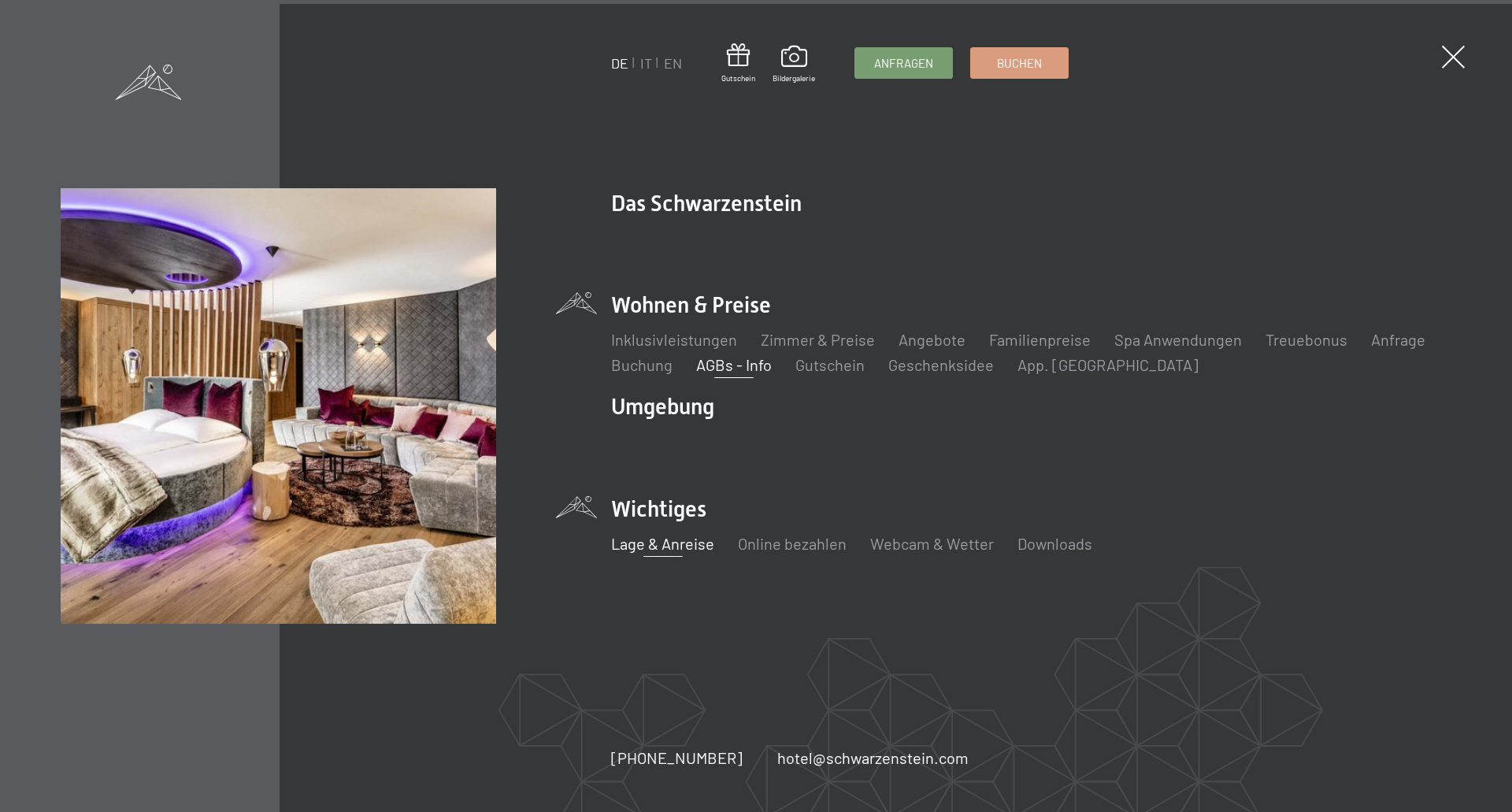
click at [709, 367] on link "AGBs - Info" at bounding box center [734, 364] width 76 height 19
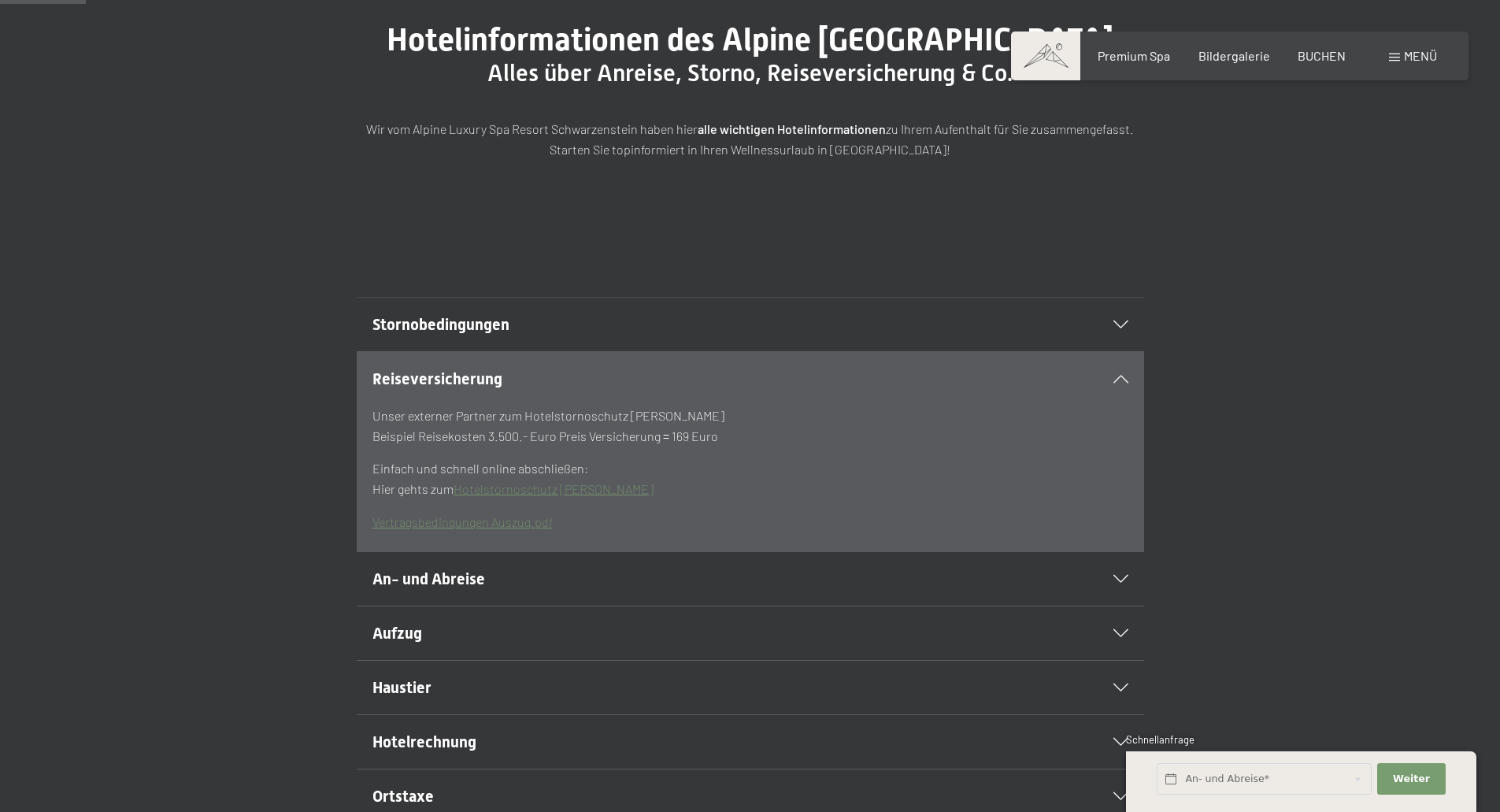
scroll to position [236, 0]
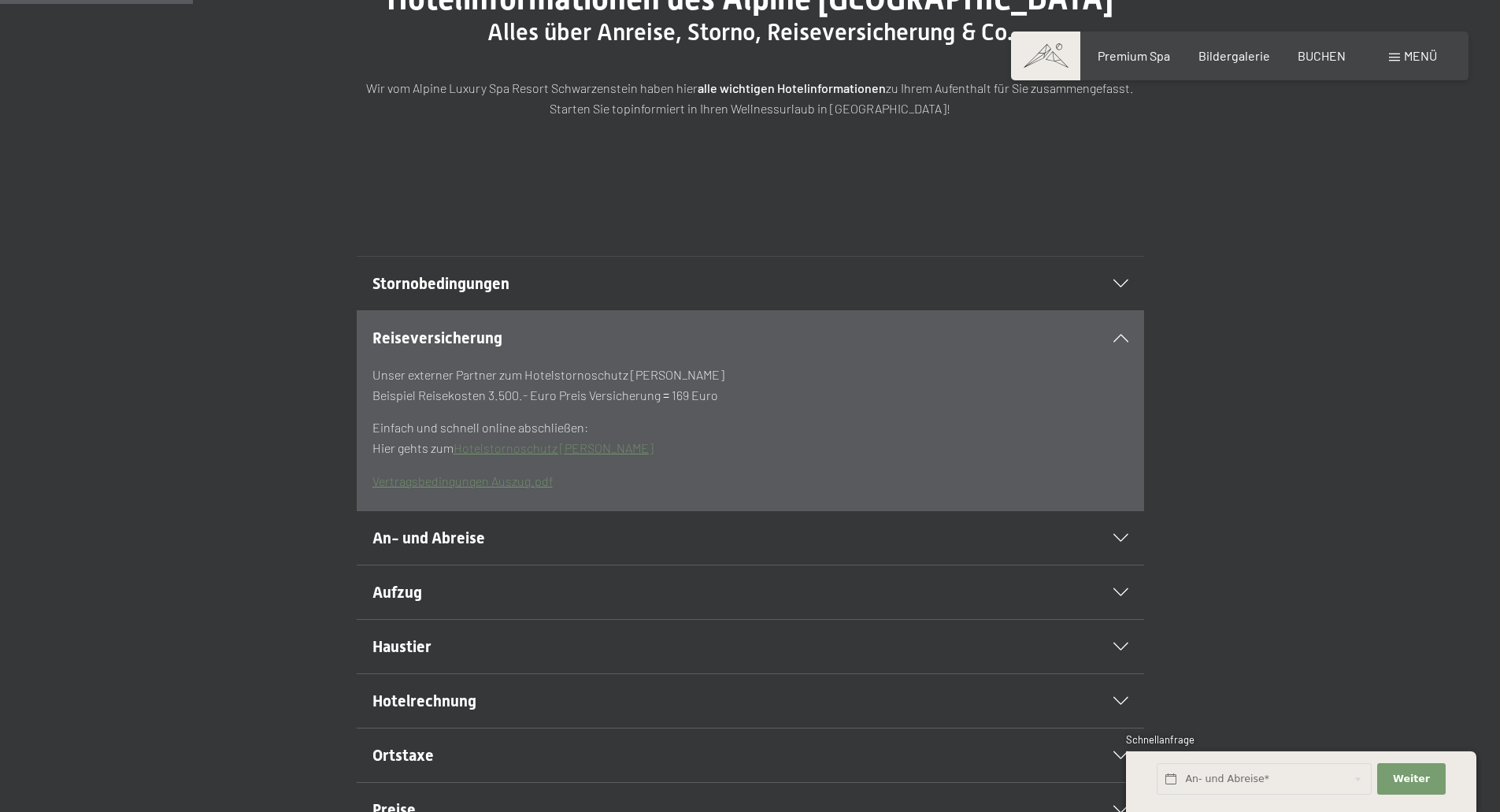
click at [389, 548] on span "An- und Abreise" at bounding box center [429, 537] width 112 height 19
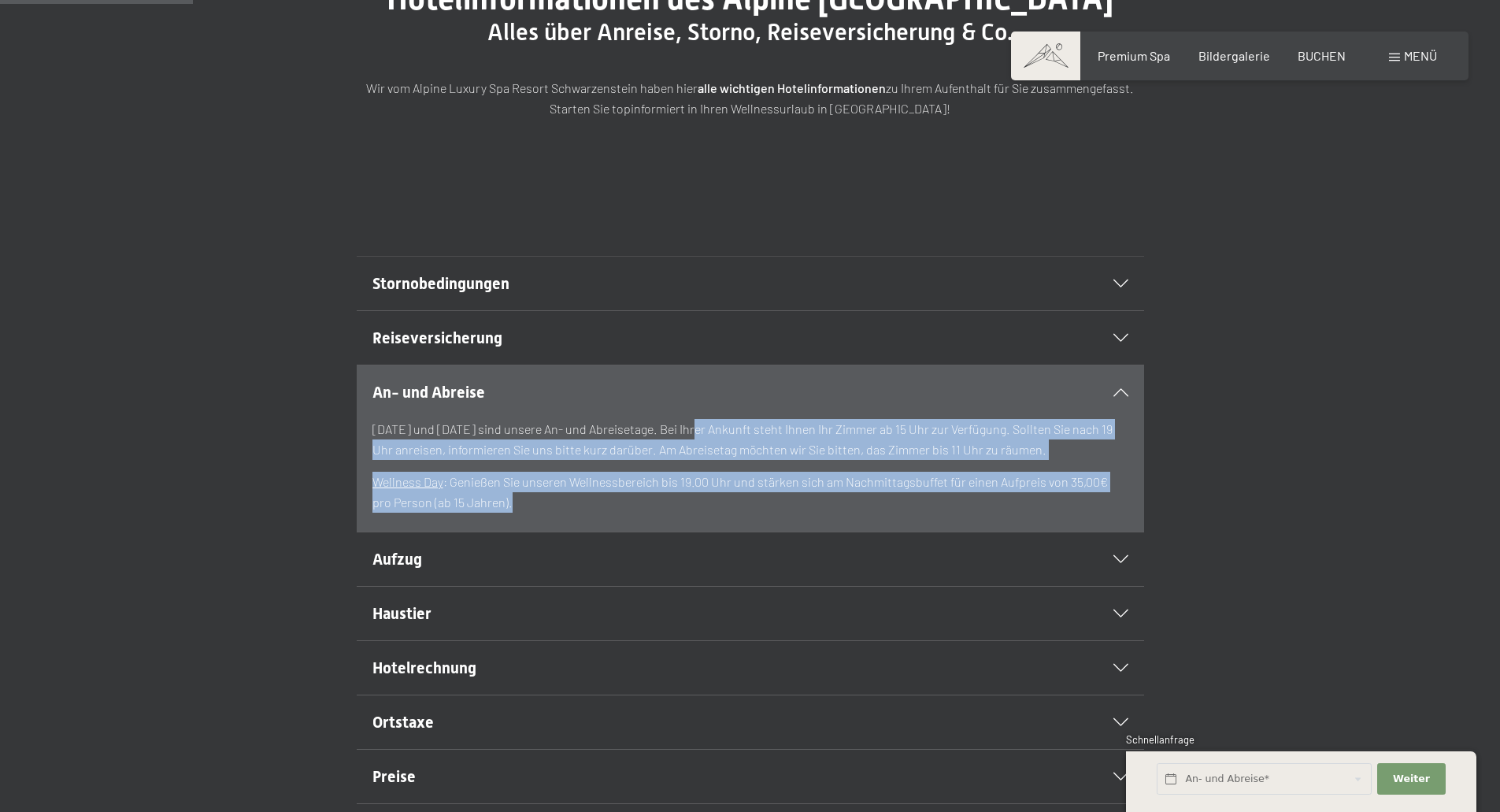
drag, startPoint x: 696, startPoint y: 473, endPoint x: 793, endPoint y: 540, distance: 117.9
click at [792, 512] on div "[DATE] und [DATE] sind unsere An- und Abreisetage. Bei Ihrer Ankunft steht Ihne…" at bounding box center [750, 464] width 756 height 93
click at [523, 512] on p "Wellness Day : Genießen Sie unseren Wellnessbereich bis 19.00 Uhr und stärken s…" at bounding box center [750, 491] width 756 height 40
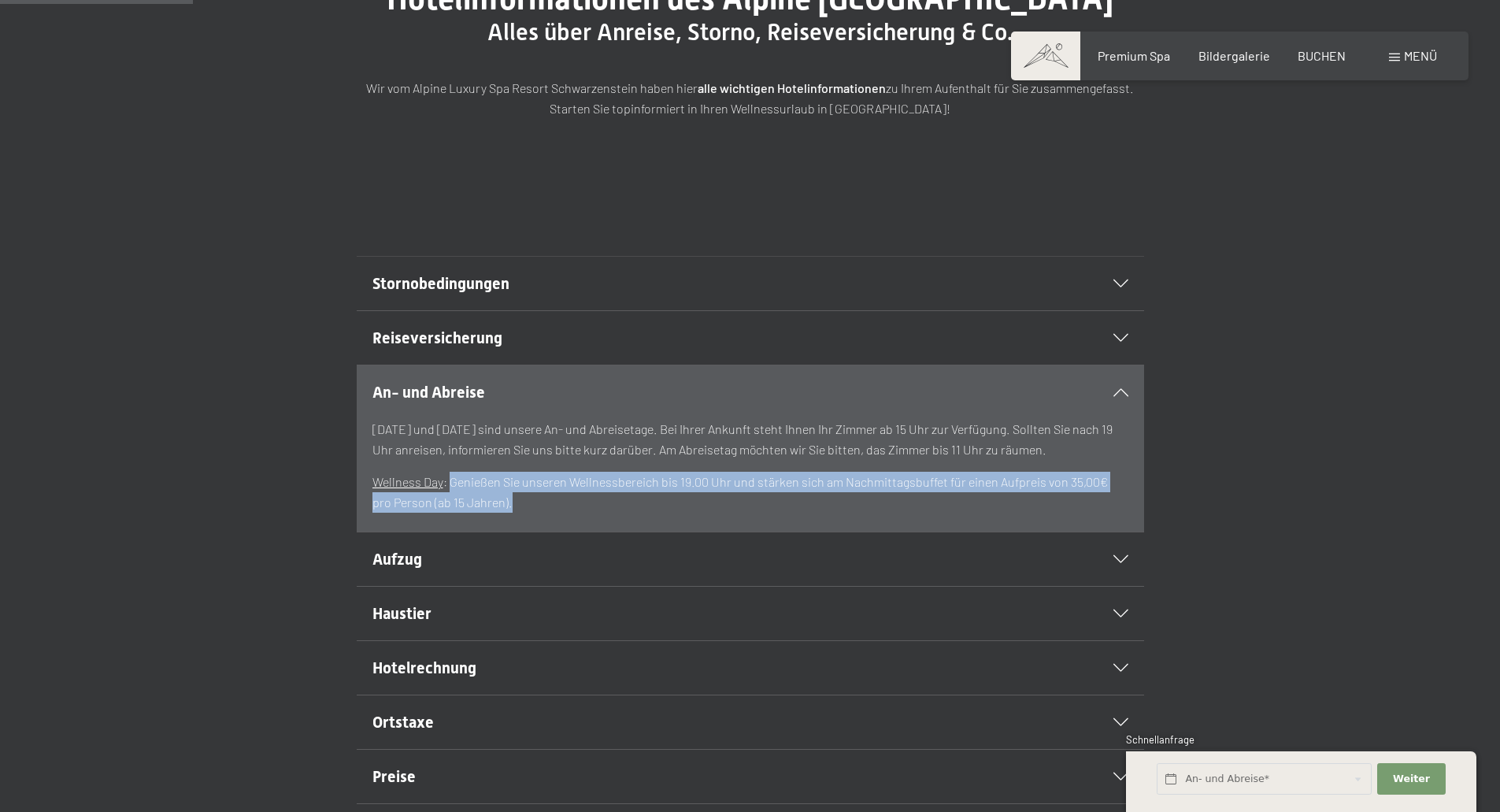
drag, startPoint x: 450, startPoint y: 519, endPoint x: 1117, endPoint y: 536, distance: 667.2
click at [1117, 512] on p "Wellness Day : Genießen Sie unseren Wellnessbereich bis 19.00 Uhr und stärken s…" at bounding box center [750, 491] width 756 height 40
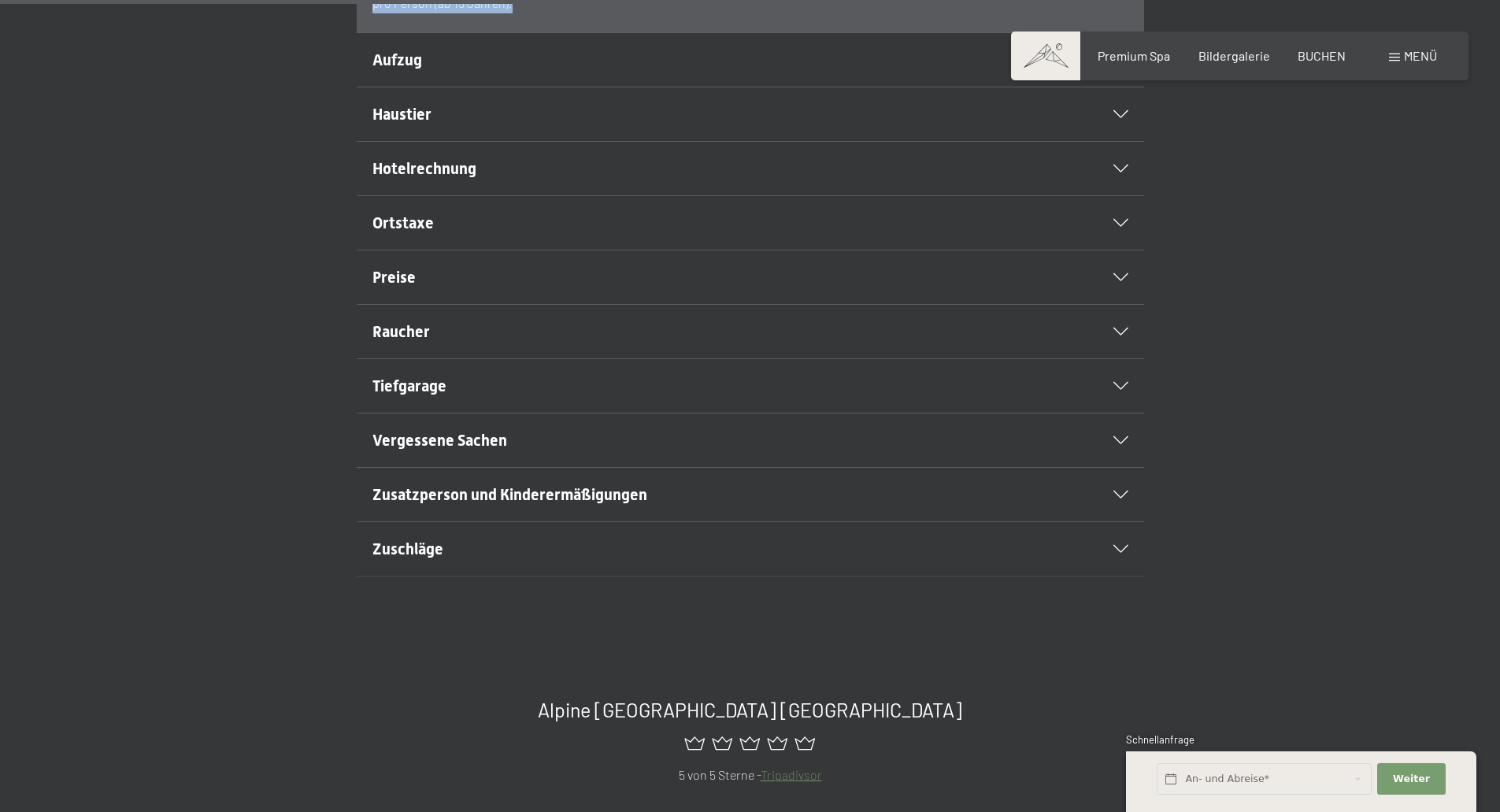
scroll to position [708, 0]
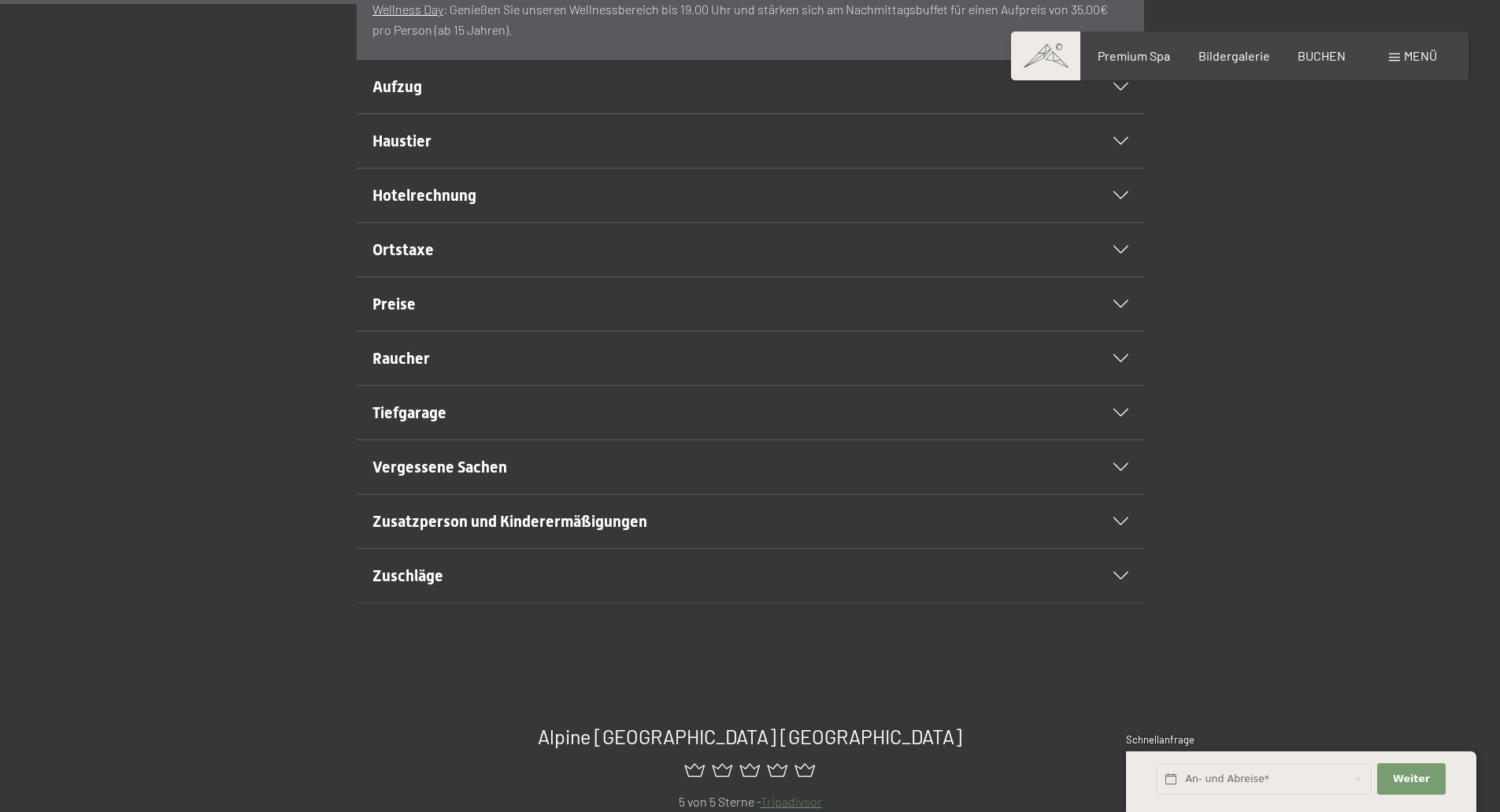
click at [433, 533] on h2 "Zusatzperson und Kinderermäßigungen" at bounding box center [713, 521] width 680 height 22
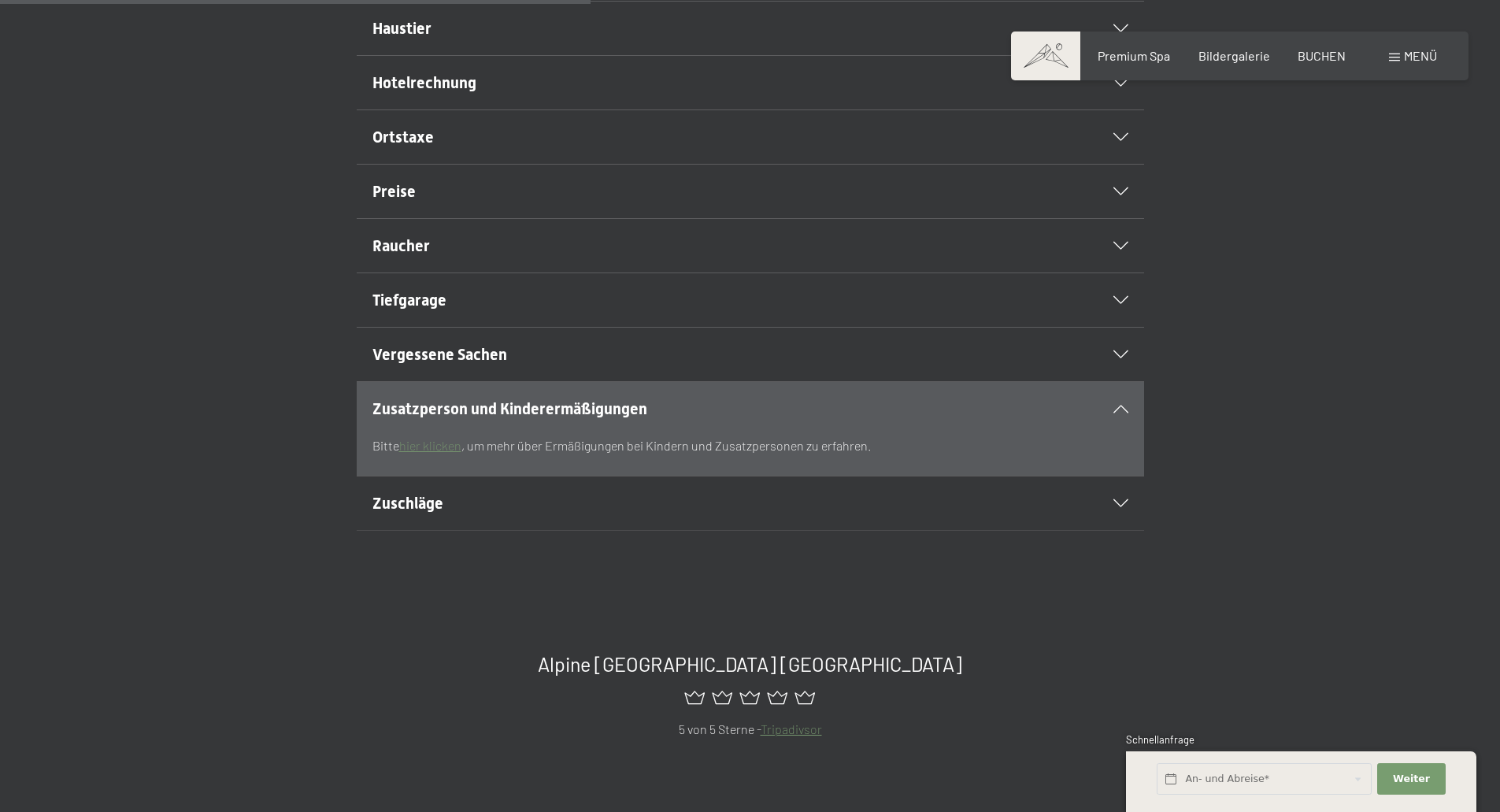
click at [444, 514] on h2 "Zuschläge" at bounding box center [713, 504] width 680 height 22
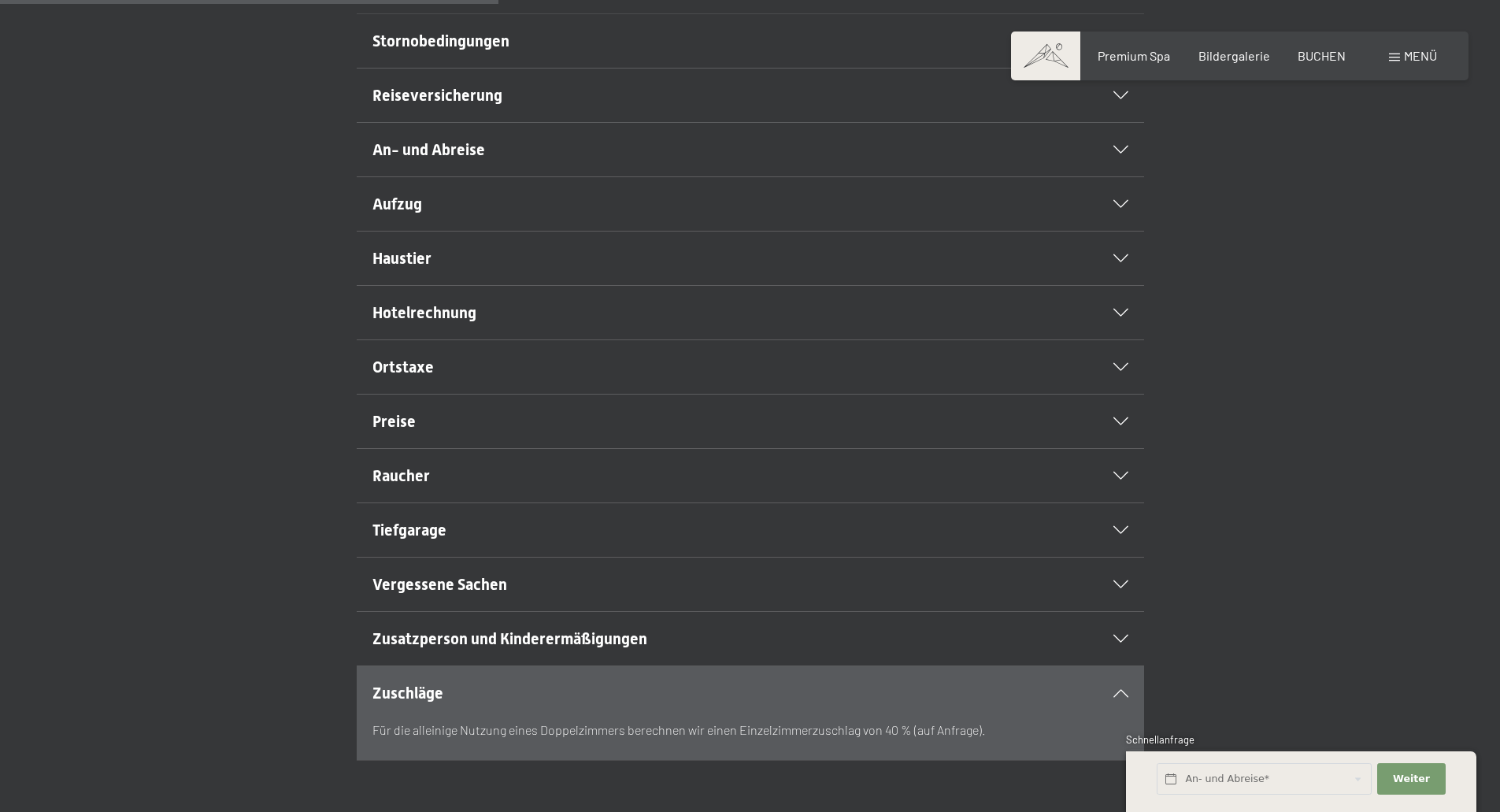
scroll to position [473, 0]
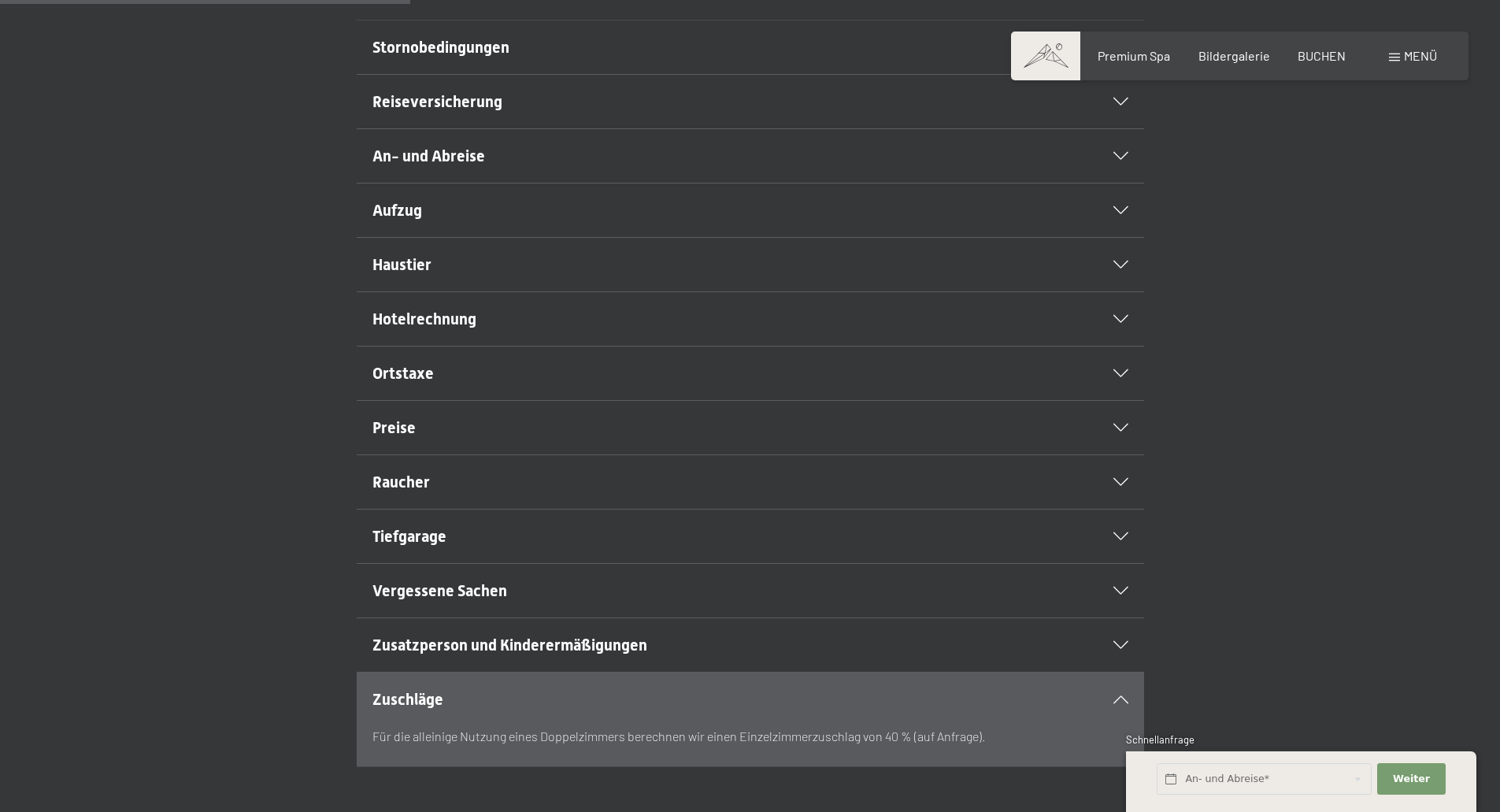
click at [412, 328] on span "Hotelrechnung" at bounding box center [424, 319] width 104 height 19
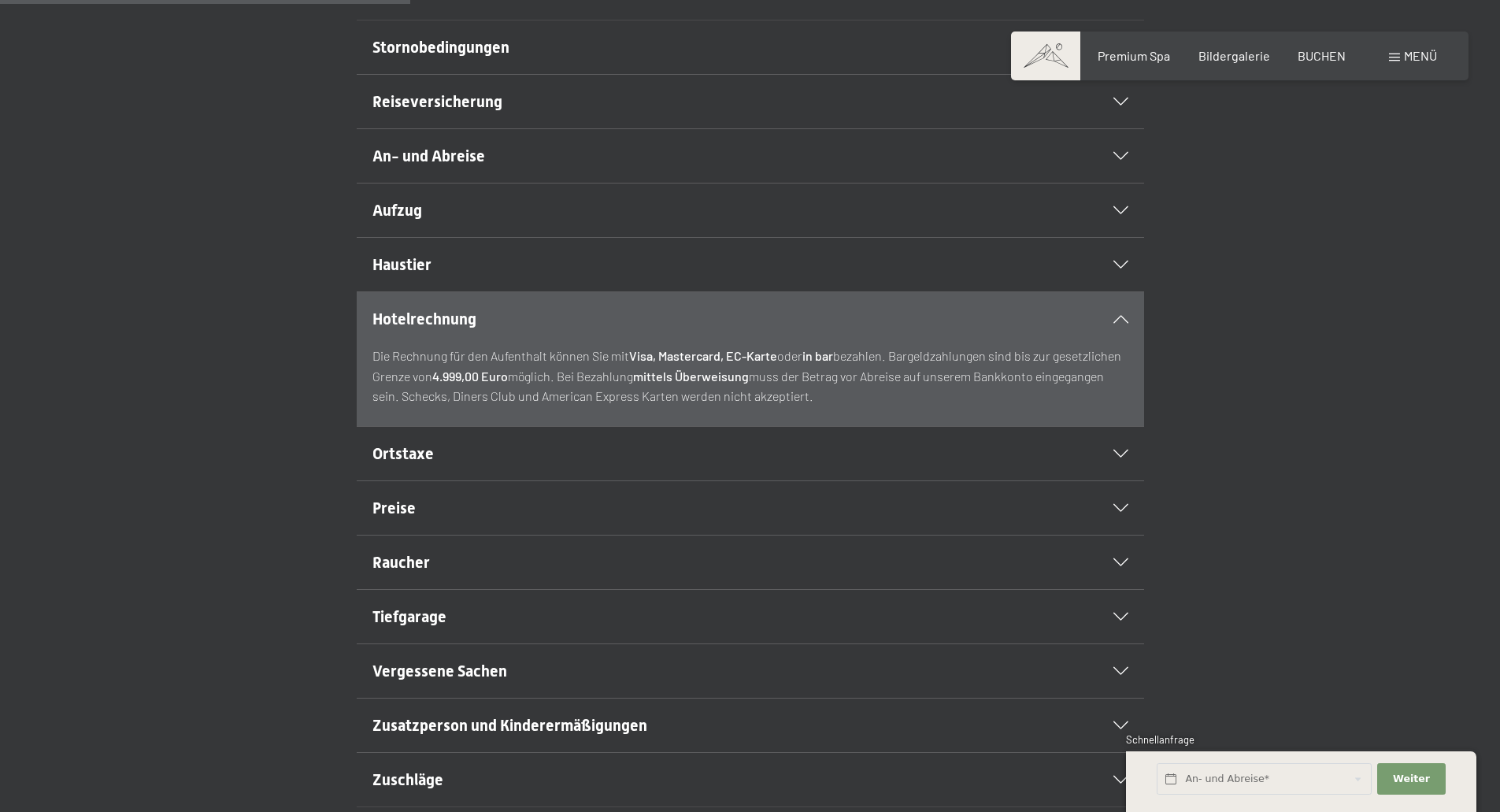
drag, startPoint x: 563, startPoint y: 412, endPoint x: 847, endPoint y: 429, distance: 284.5
click at [847, 406] on p "Die Rechnung für den Aufenthalt können Sie mit Visa, Mastercard, EC-Karte oder …" at bounding box center [750, 376] width 756 height 61
click at [130, 426] on div "Hotelrechnung Die Rechnung für den Aufenthalt können Sie mit Visa, Mastercard, …" at bounding box center [750, 359] width 1500 height 135
